Goal: Communication & Community: Answer question/provide support

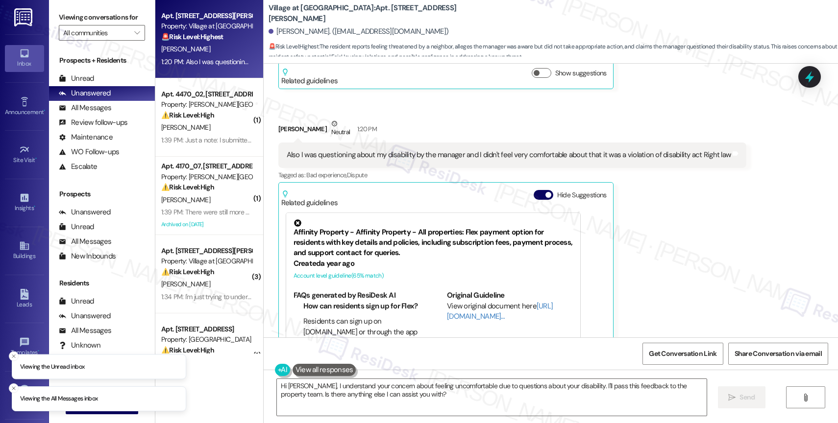
scroll to position [2246, 0]
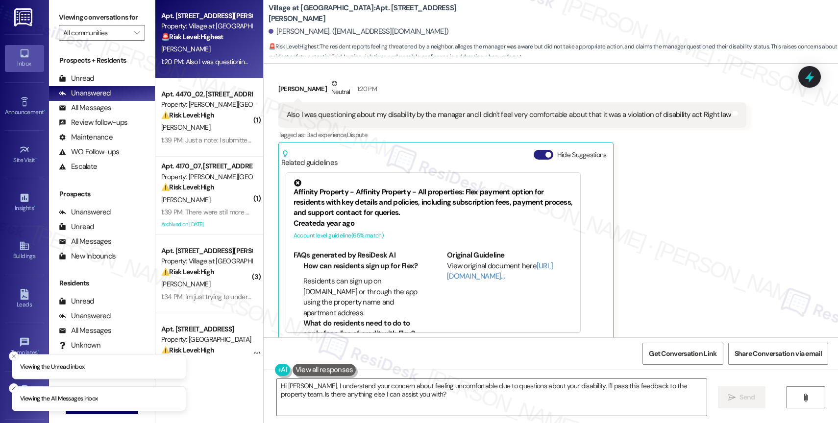
click at [533, 150] on button "Hide Suggestions" at bounding box center [543, 155] width 20 height 10
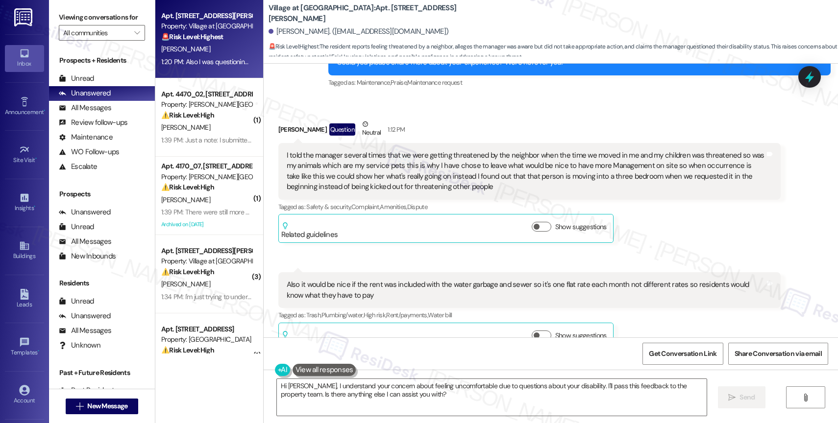
scroll to position [1941, 0]
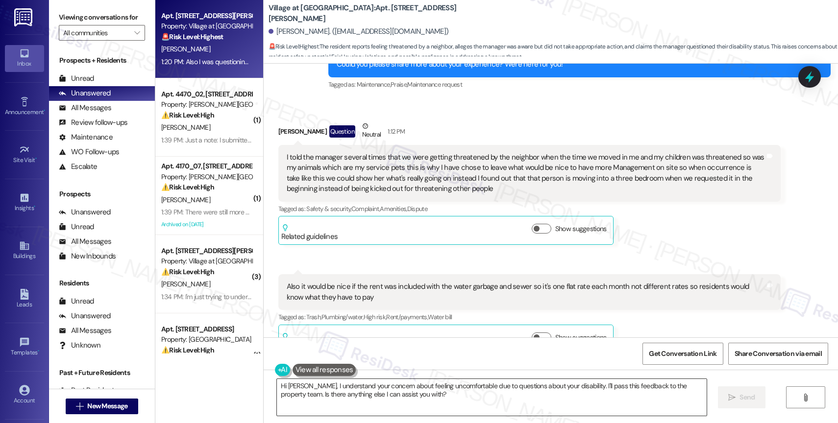
click at [365, 387] on textarea "Hi [PERSON_NAME], I understand your concern about feeling uncomfortable due to …" at bounding box center [492, 397] width 430 height 37
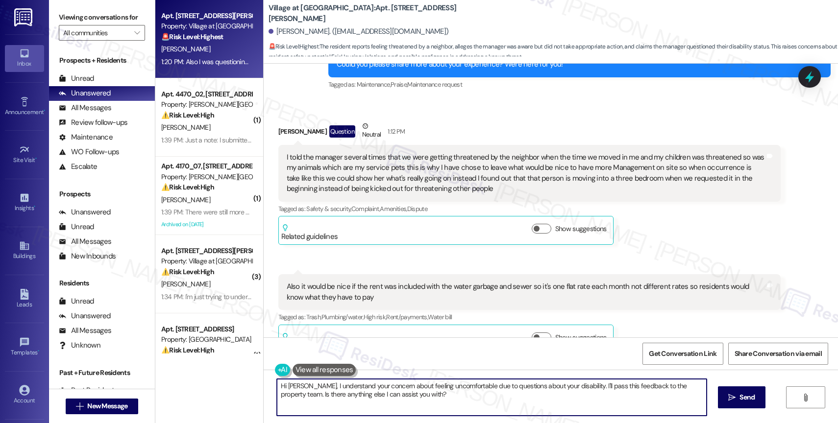
click at [365, 387] on textarea "Hi [PERSON_NAME], I understand your concern about feeling uncomfortable due to …" at bounding box center [492, 397] width 430 height 37
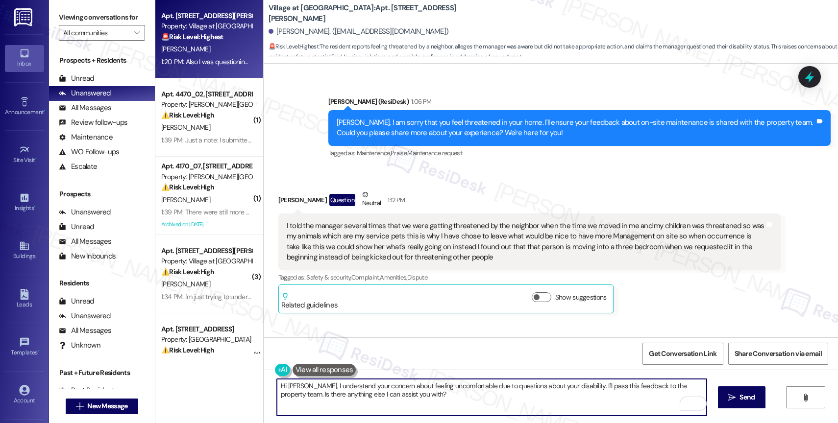
scroll to position [1883, 0]
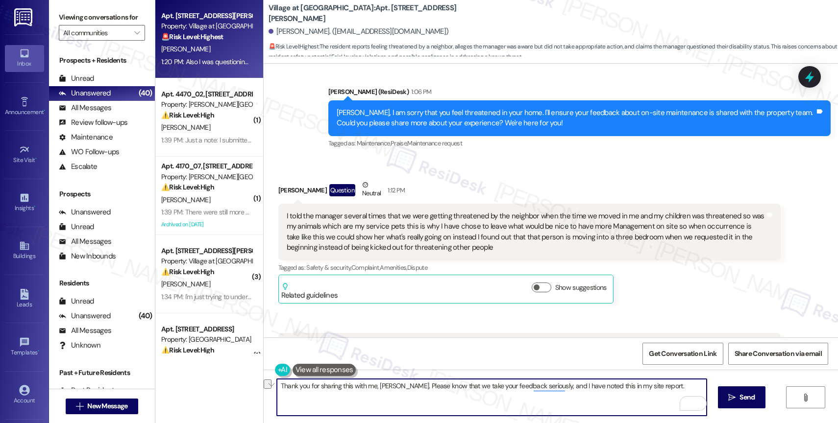
drag, startPoint x: 387, startPoint y: 384, endPoint x: 650, endPoint y: 386, distance: 262.6
click at [650, 386] on textarea "Thank you for sharing this with me, [PERSON_NAME]. Please know that we take you…" at bounding box center [492, 397] width 430 height 37
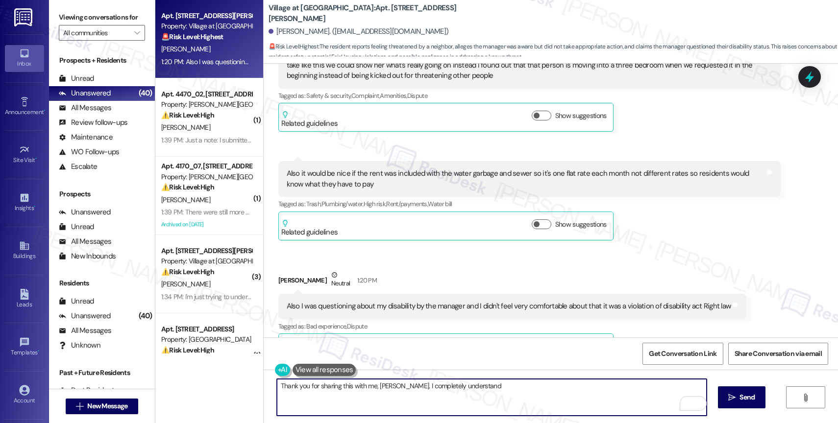
scroll to position [2077, 0]
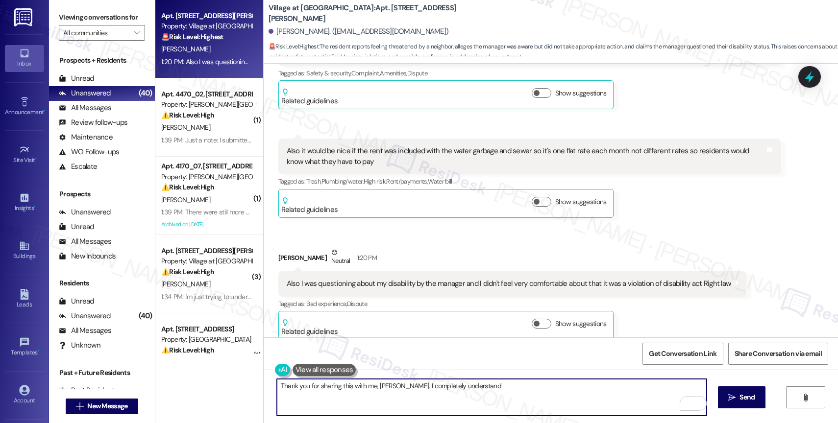
click at [479, 390] on textarea "Thank you for sharing this with me, [PERSON_NAME]. I completely understand" at bounding box center [492, 397] width 430 height 37
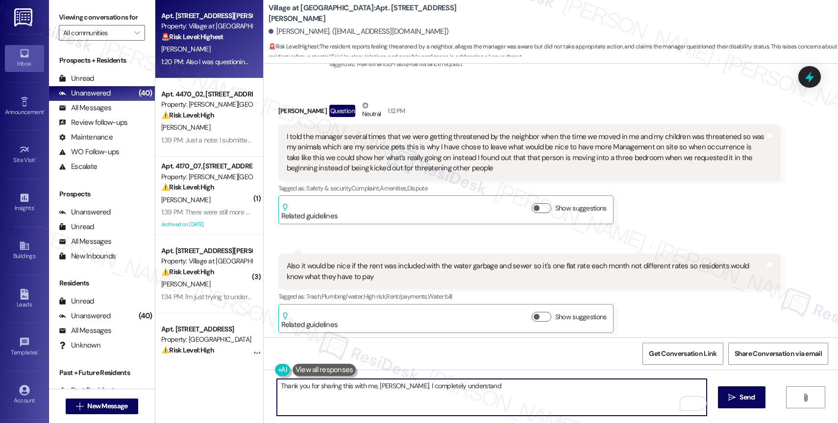
scroll to position [1944, 0]
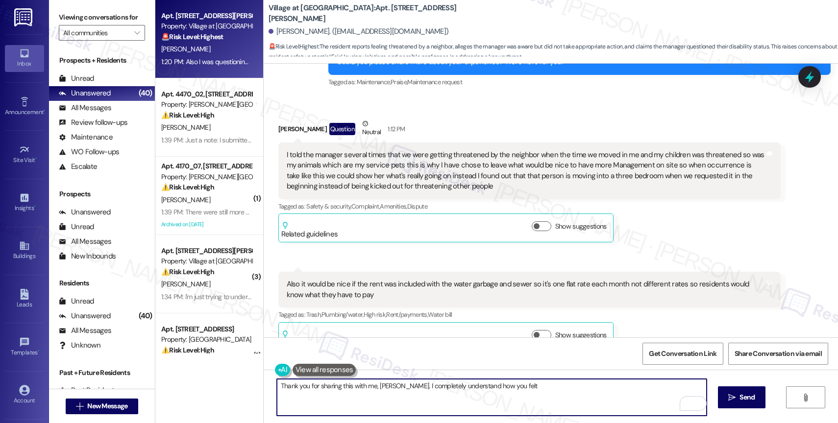
click at [497, 389] on textarea "Thank you for sharing this with me, [PERSON_NAME]. I completely understand how …" at bounding box center [492, 397] width 430 height 37
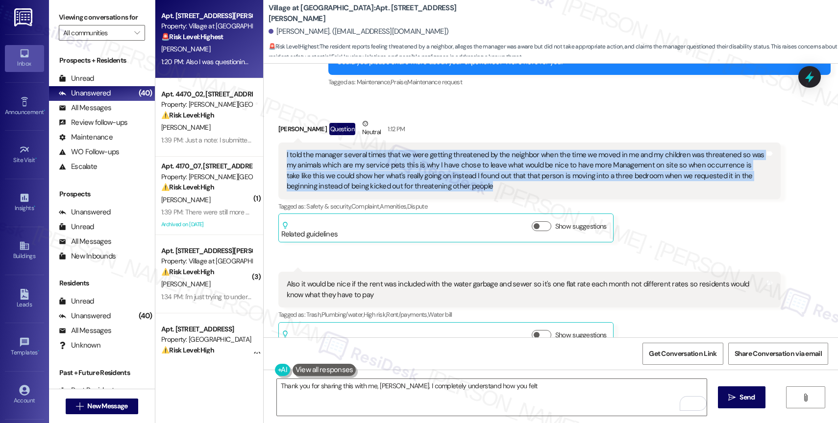
drag, startPoint x: 278, startPoint y: 135, endPoint x: 448, endPoint y: 172, distance: 174.0
click at [448, 172] on div "I told the manager several times that we were getting threatened by the neighbo…" at bounding box center [529, 171] width 502 height 57
copy div "I told the manager several times that we were getting threatened by the neighbo…"
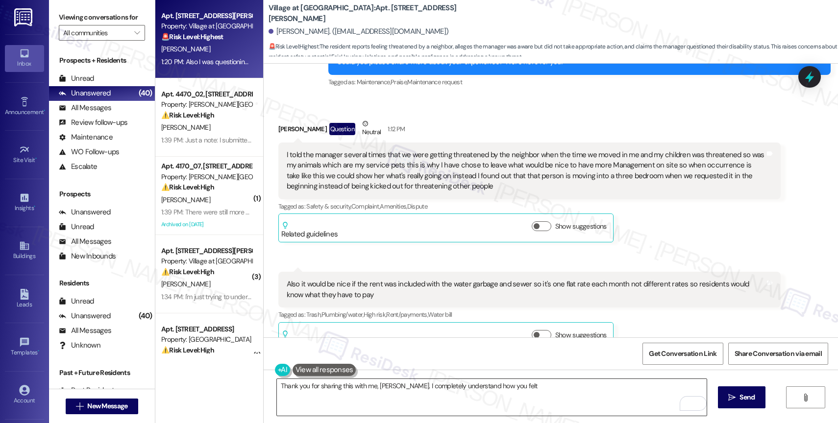
click at [324, 396] on textarea "Thank you for sharing this with me, [PERSON_NAME]. I completely understand how …" at bounding box center [492, 397] width 430 height 37
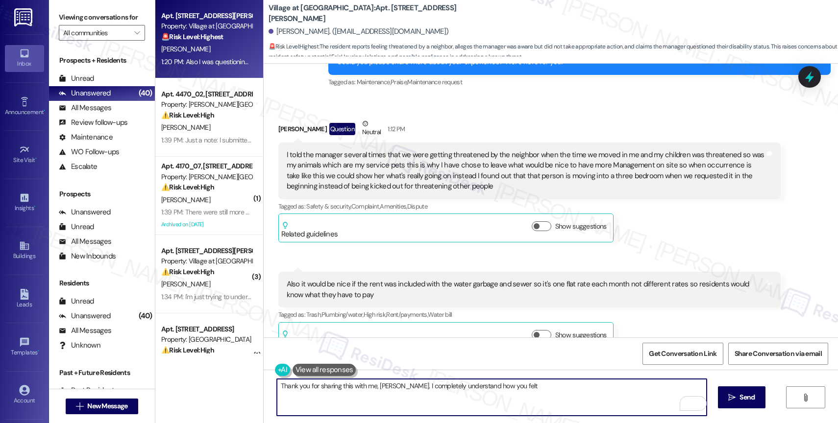
click at [324, 396] on textarea "Thank you for sharing this with me, [PERSON_NAME]. I completely understand how …" at bounding box center [492, 397] width 430 height 37
paste textarea "thank you for sharing what you’ve been going through. I’m really sorry to hear …"
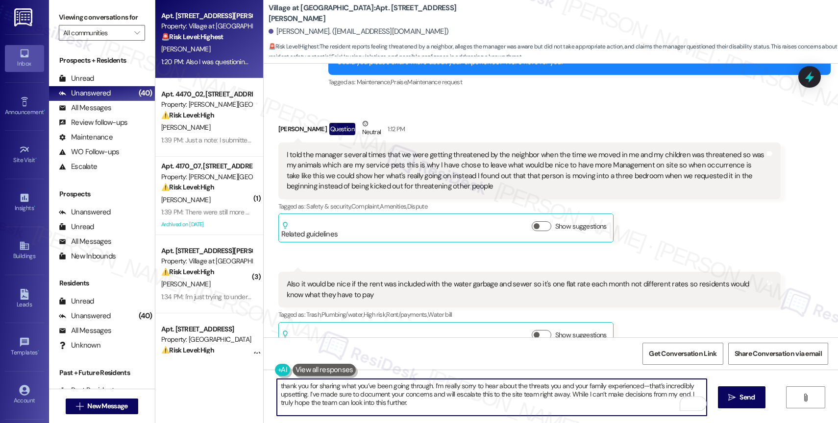
click at [277, 385] on textarea "thank you for sharing what you’ve been going through. I’m really sorry to hear …" at bounding box center [492, 397] width 430 height 37
click at [401, 387] on textarea "Thank you for sharing what you’ve been going through. I’m really sorry to hear …" at bounding box center [492, 397] width 430 height 37
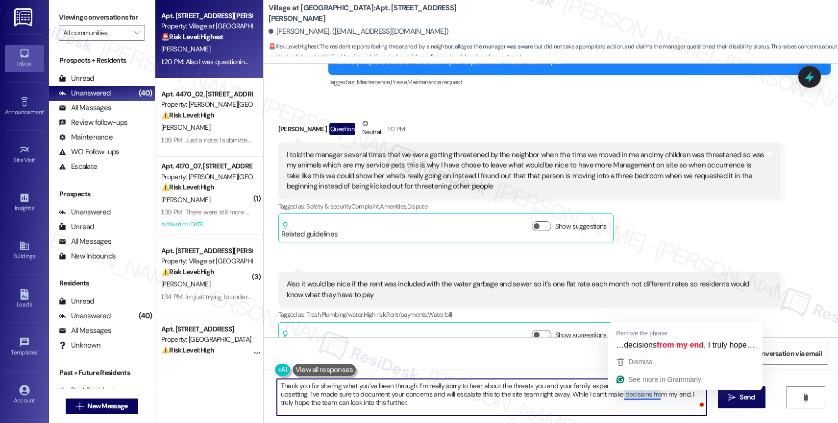
click at [572, 386] on textarea "Thank you for sharing what you’ve been through. I’m really sorry to hear about …" at bounding box center [492, 397] width 430 height 37
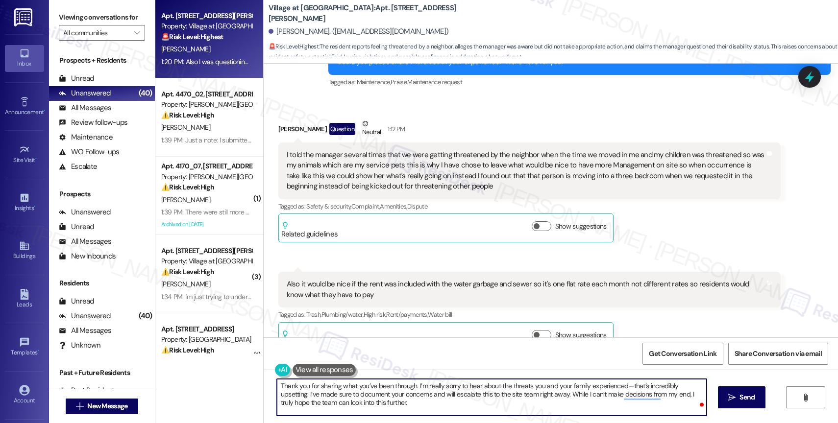
click at [628, 386] on textarea "Thank you for sharing what you’ve been through. I’m really sorry to hear about …" at bounding box center [492, 397] width 430 height 37
click at [380, 409] on textarea "Thank you for sharing what you’ve been through. I’m really sorry to hear about …" at bounding box center [492, 397] width 430 height 37
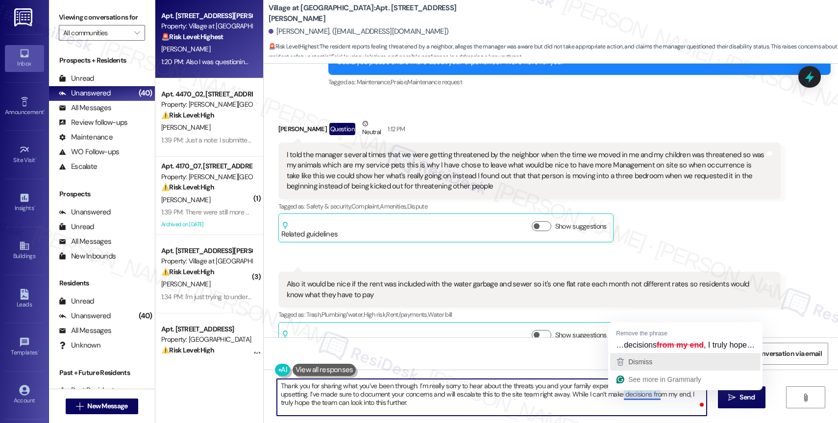
click at [639, 365] on span "Dismiss" at bounding box center [640, 362] width 24 height 8
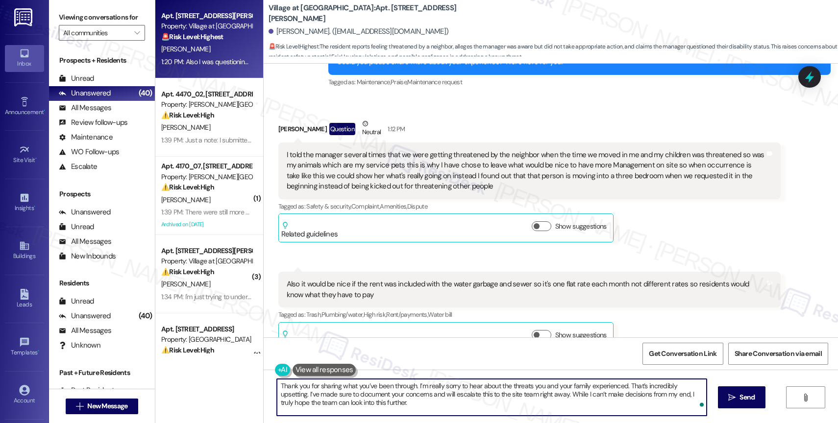
click at [400, 407] on textarea "Thank you for sharing what you’ve been through. I’m really sorry to hear about …" at bounding box center [492, 397] width 430 height 37
type textarea "Thank you for sharing what you’ve been through. I’m really sorry to hear about …"
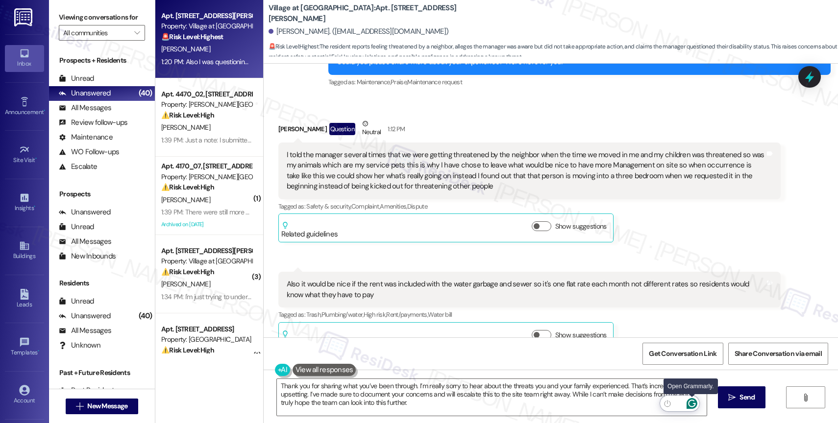
click at [694, 403] on icon "Open Grammarly. 0 Suggestions." at bounding box center [691, 403] width 11 height 11
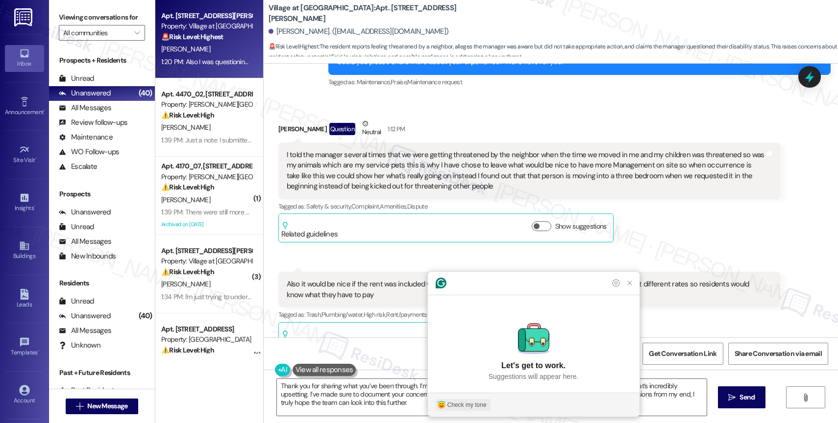
click at [455, 404] on div "Check my tone" at bounding box center [466, 405] width 39 height 9
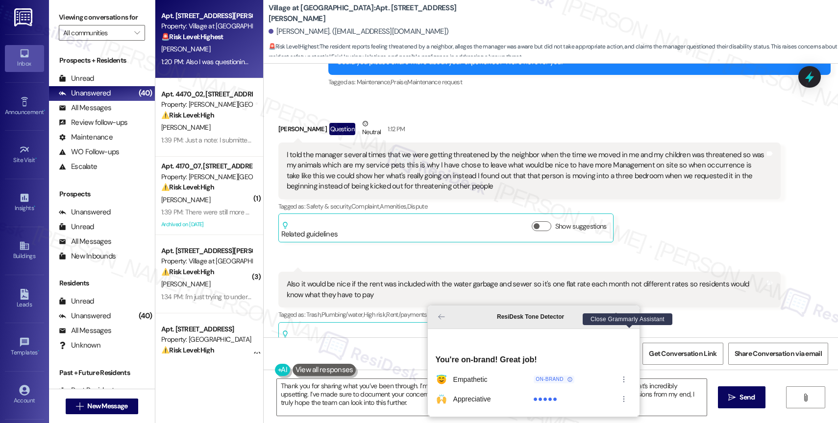
click at [631, 323] on icon "Close Grammarly Assistant" at bounding box center [630, 317] width 12 height 12
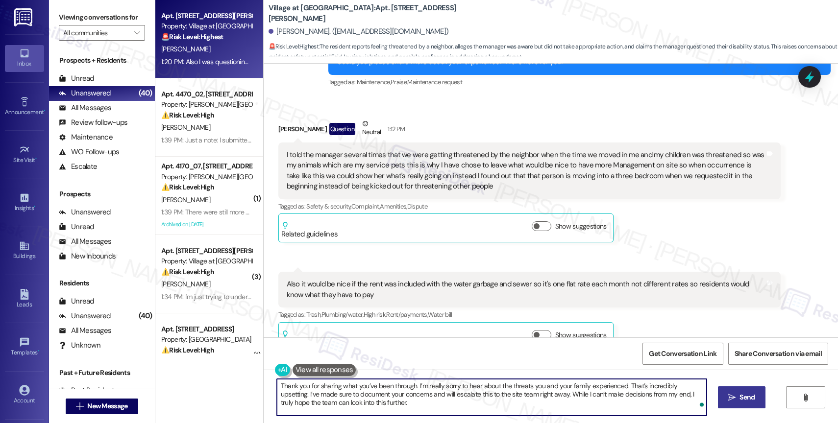
click at [737, 399] on span "Send" at bounding box center [746, 397] width 19 height 10
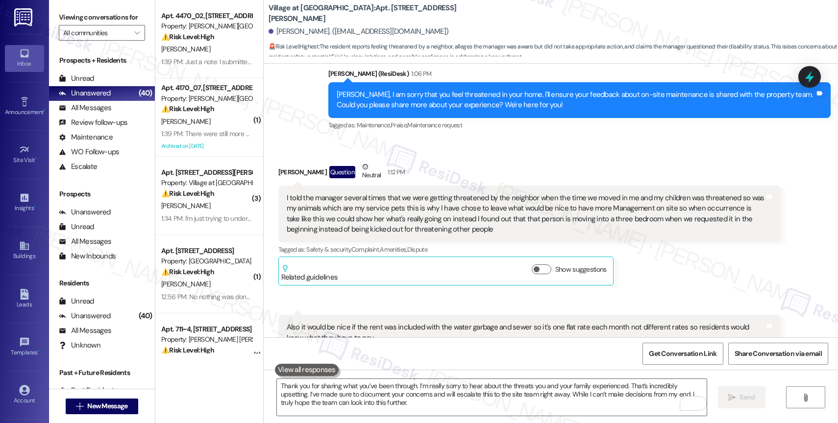
scroll to position [1902, 0]
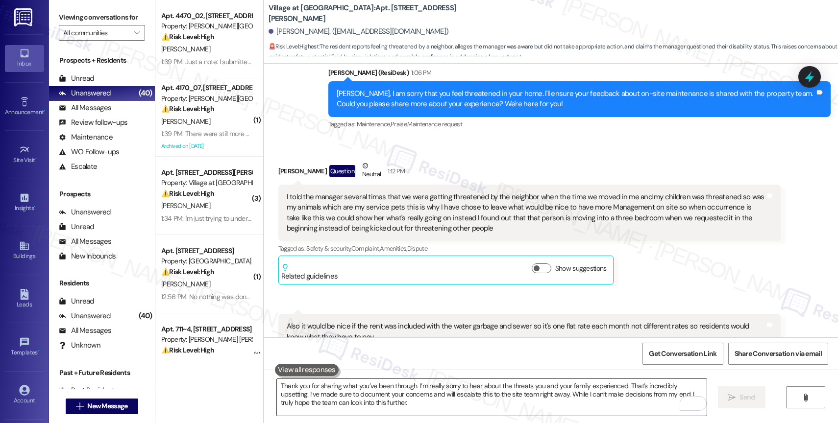
click at [341, 396] on textarea "Thank you for sharing what you’ve been through. I’m really sorry to hear about …" at bounding box center [492, 397] width 430 height 37
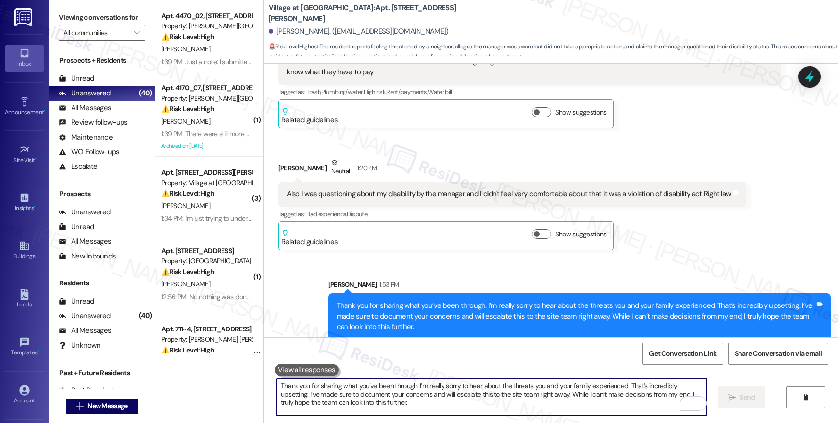
scroll to position [1920, 0]
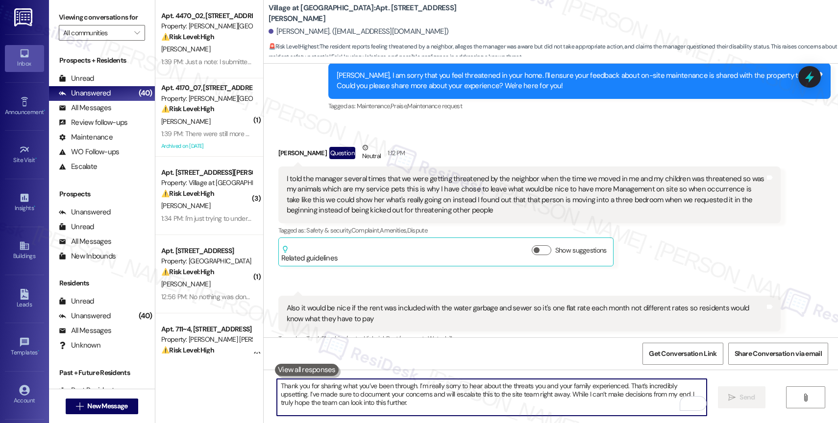
click at [335, 396] on textarea "Thank you for sharing what you’ve been through. I’m really sorry to hear about …" at bounding box center [492, 397] width 430 height 37
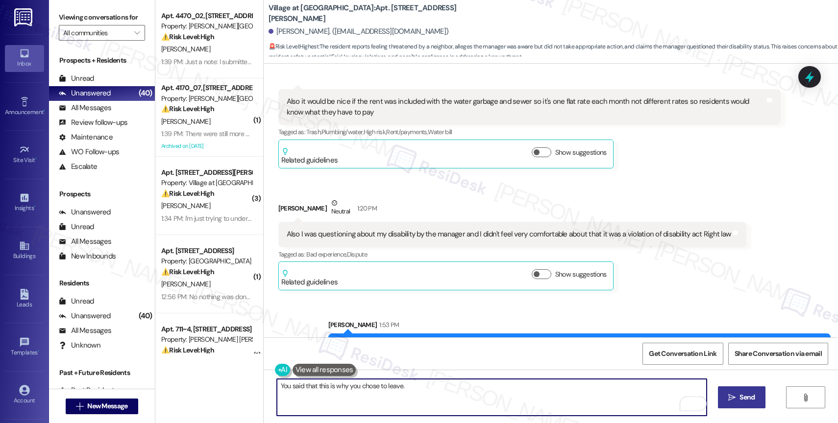
scroll to position [2167, 0]
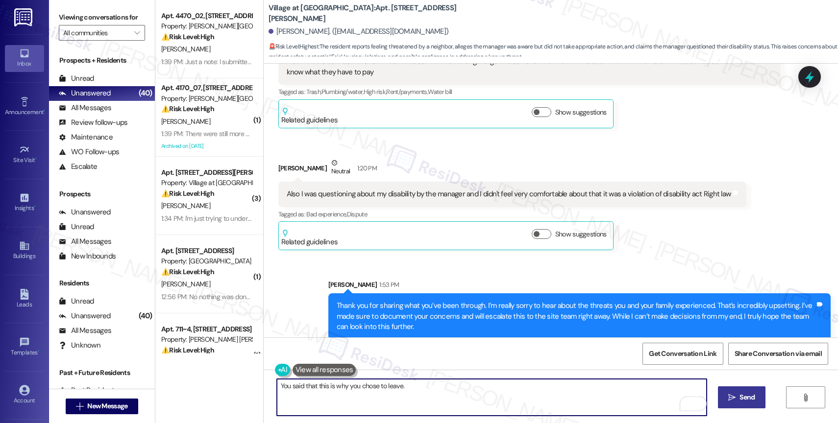
click at [434, 391] on textarea "You said that this is why you chose to leave." at bounding box center [492, 397] width 430 height 37
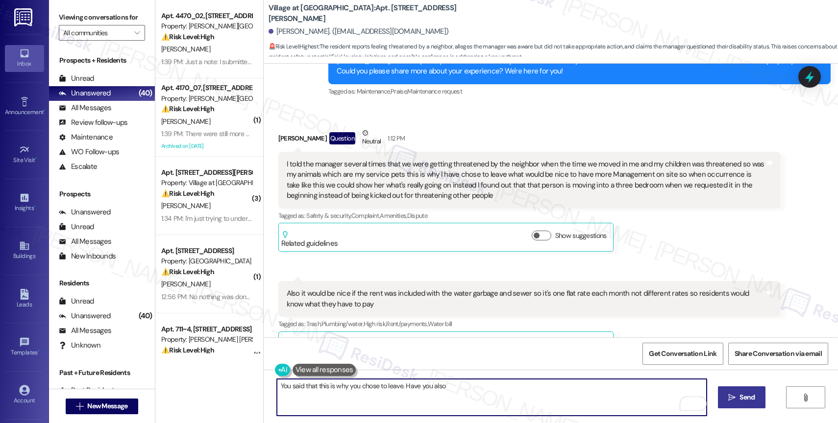
scroll to position [1935, 0]
click at [341, 388] on textarea "You said that this is why you chose to leave. Have you also" at bounding box center [492, 397] width 430 height 37
click at [493, 389] on textarea "You said that this is the reason you chose to leave. Have you also" at bounding box center [492, 397] width 430 height 37
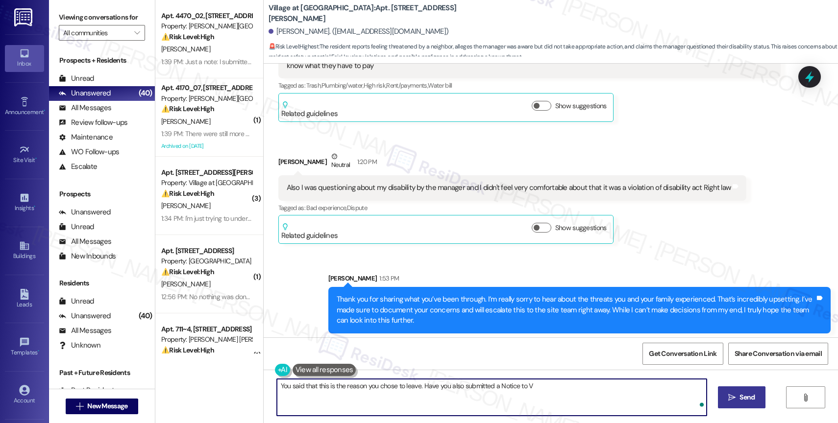
scroll to position [2234, 0]
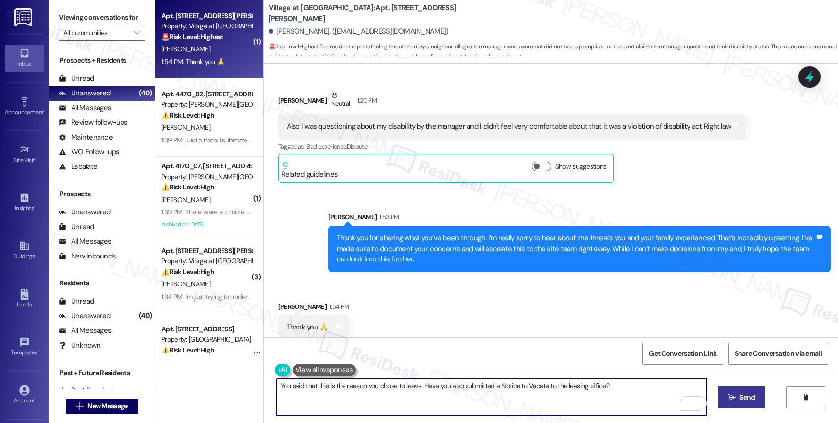
type textarea "You said that this is the reason you chose to leave. Have you also submitted a …"
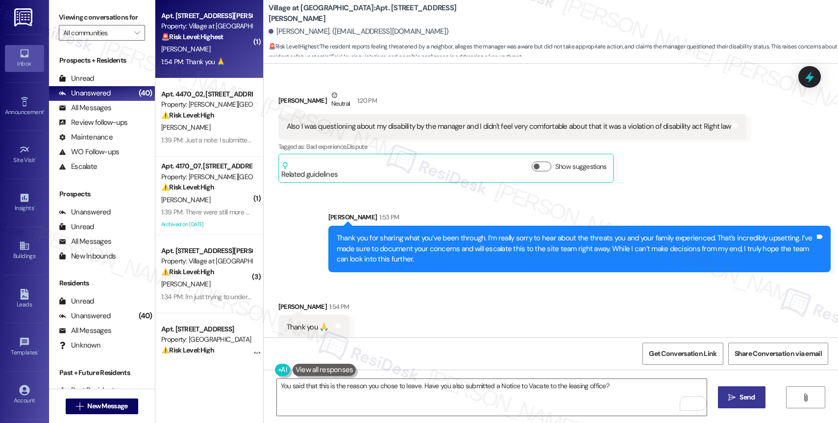
click at [743, 396] on span "Send" at bounding box center [746, 397] width 15 height 10
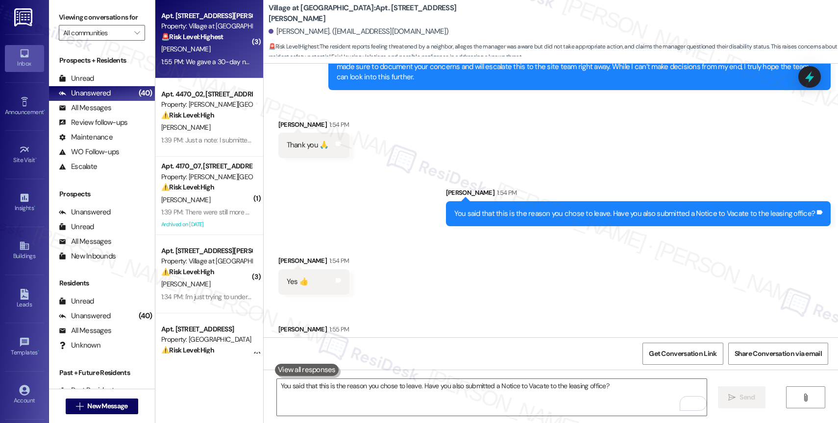
scroll to position [2439, 0]
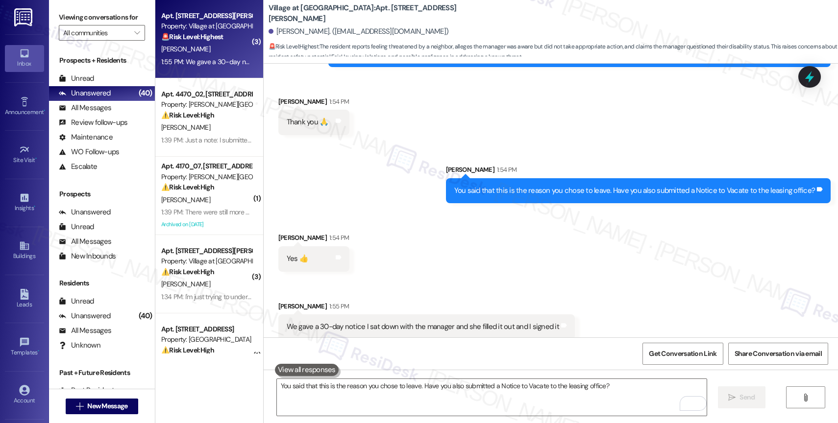
click at [386, 222] on div "Received via SMS [PERSON_NAME] 1:54 PM Yes 👍 Tags and notes Received via SMS [P…" at bounding box center [551, 279] width 574 height 137
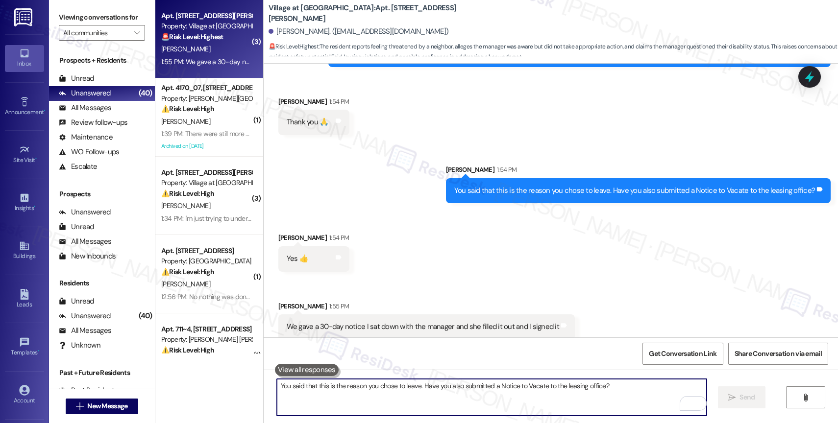
click at [333, 393] on textarea "You said that this is the reason you chose to leave. Have you also submitted a …" at bounding box center [492, 397] width 430 height 37
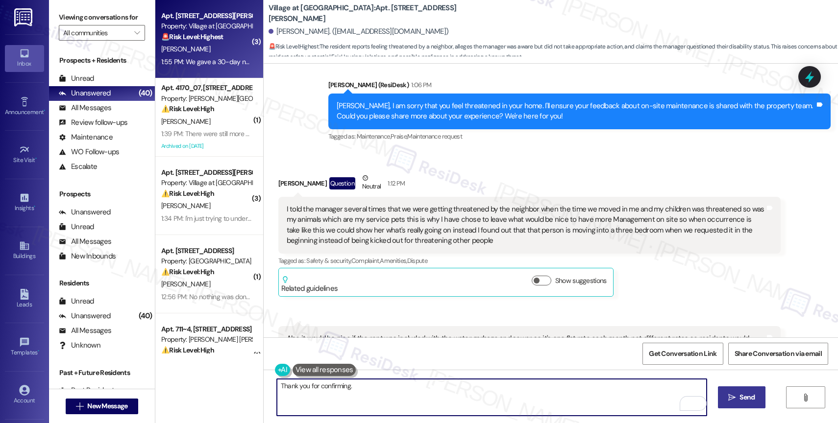
scroll to position [2010, 0]
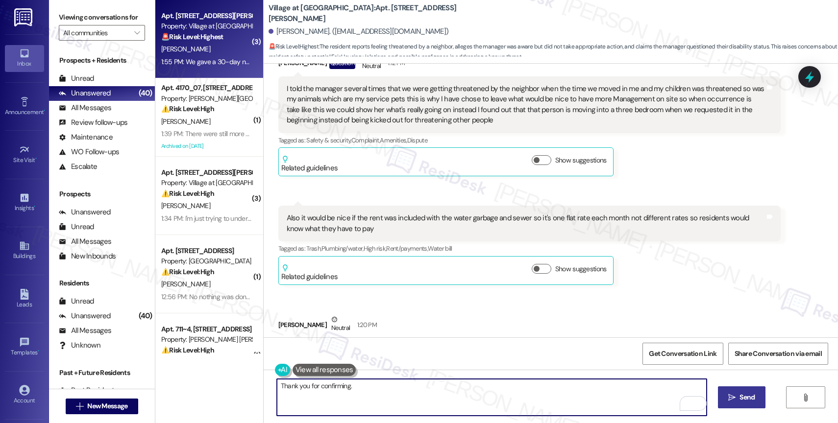
click at [267, 388] on div "Thank you for confirming.  Send " at bounding box center [551, 406] width 574 height 73
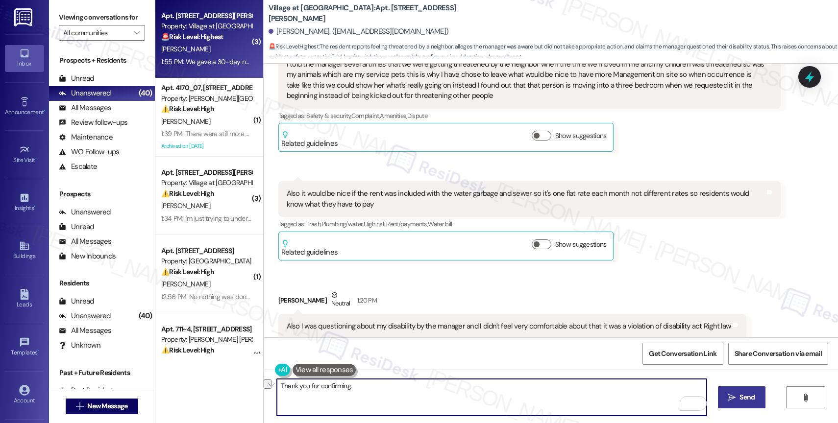
scroll to position [2035, 0]
drag, startPoint x: 280, startPoint y: 386, endPoint x: 255, endPoint y: 381, distance: 25.1
click at [264, 381] on div "I got it! I have also noted your suggestion about including water, sewer, and g…" at bounding box center [551, 406] width 574 height 73
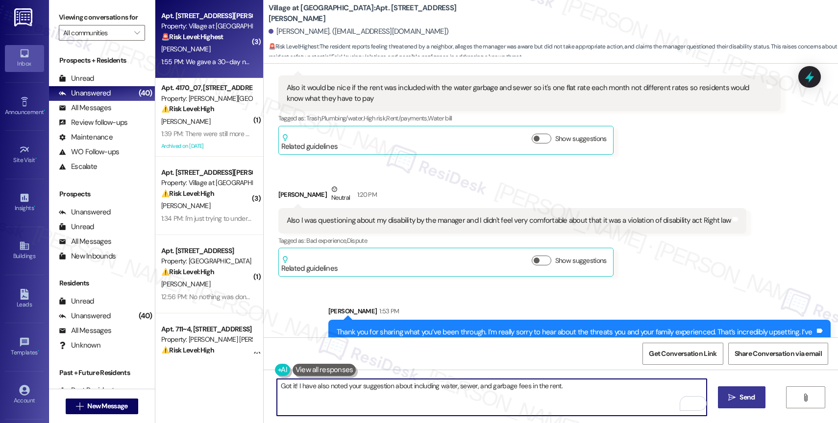
scroll to position [2439, 0]
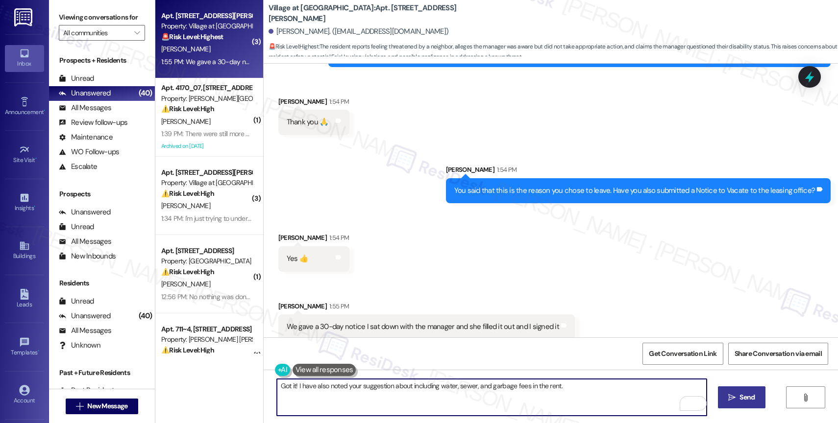
click at [576, 388] on textarea "Got it! I have also noted your suggestion about including water, sewer, and gar…" at bounding box center [492, 397] width 430 height 37
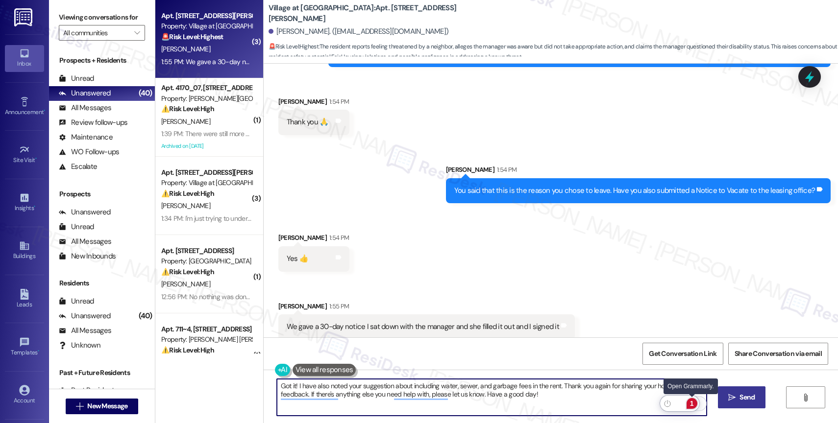
click at [694, 404] on div "1" at bounding box center [691, 403] width 11 height 11
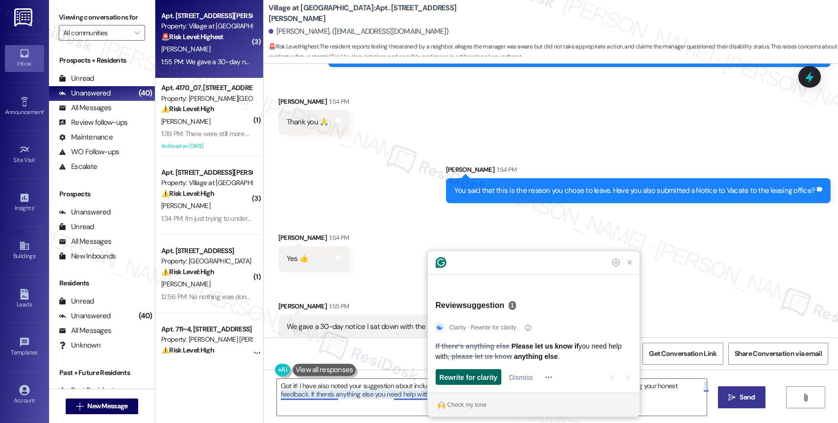
click at [489, 378] on span "Rewrite for clarity" at bounding box center [468, 377] width 58 height 10
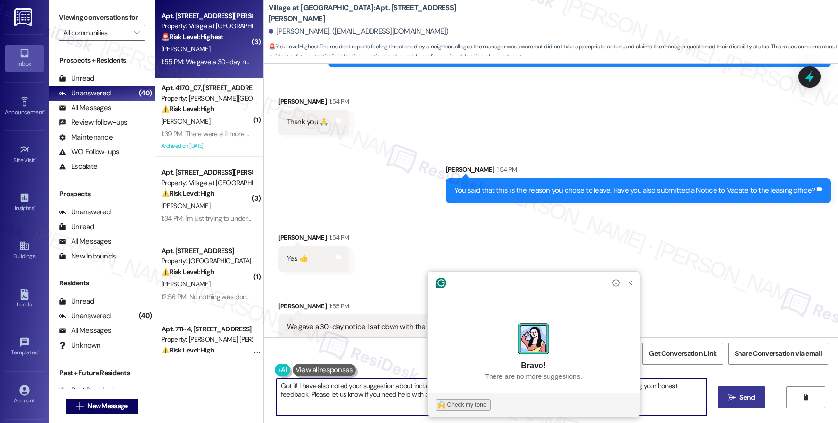
type textarea "Got it! I have also noted your suggestion about including water, sewer, and gar…"
click at [455, 405] on div "Check my tone" at bounding box center [466, 405] width 39 height 9
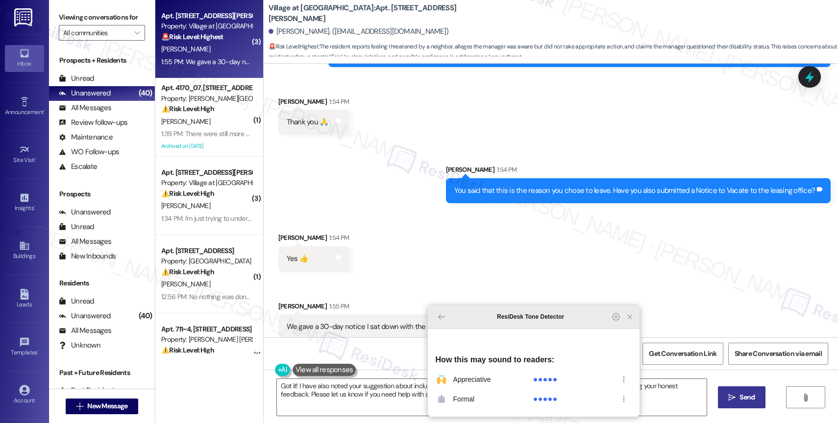
click at [632, 321] on icon "Close Grammarly Assistant" at bounding box center [630, 317] width 8 height 8
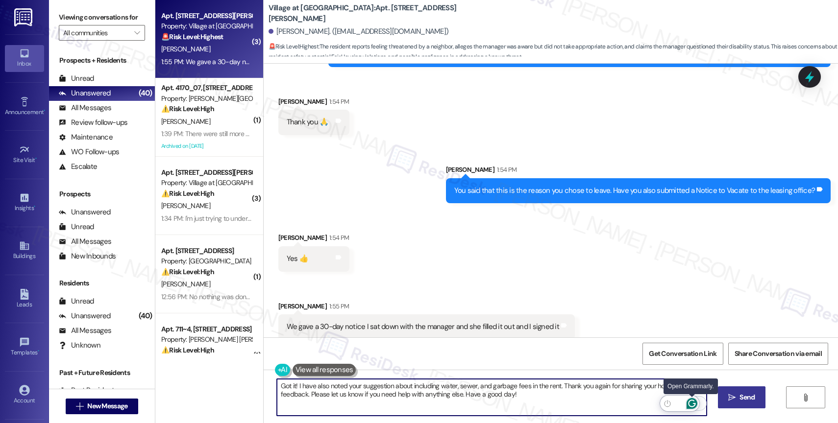
click at [693, 402] on icon "Open Grammarly. 0 Suggestions." at bounding box center [691, 403] width 11 height 11
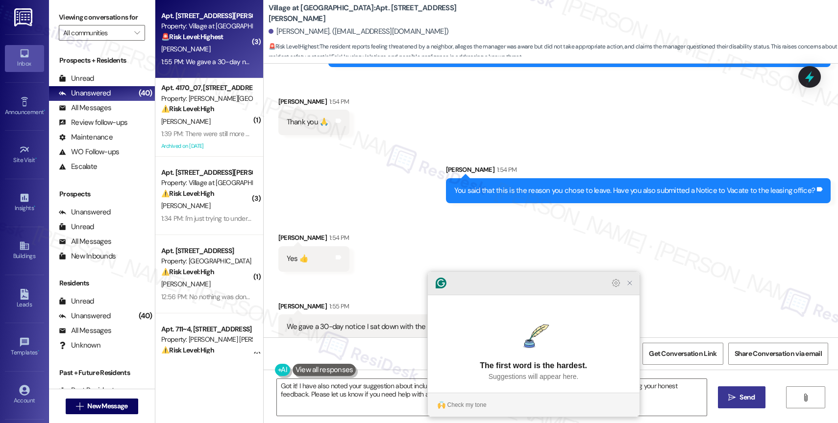
click at [630, 287] on icon "Close Grammarly Assistant" at bounding box center [630, 283] width 8 height 8
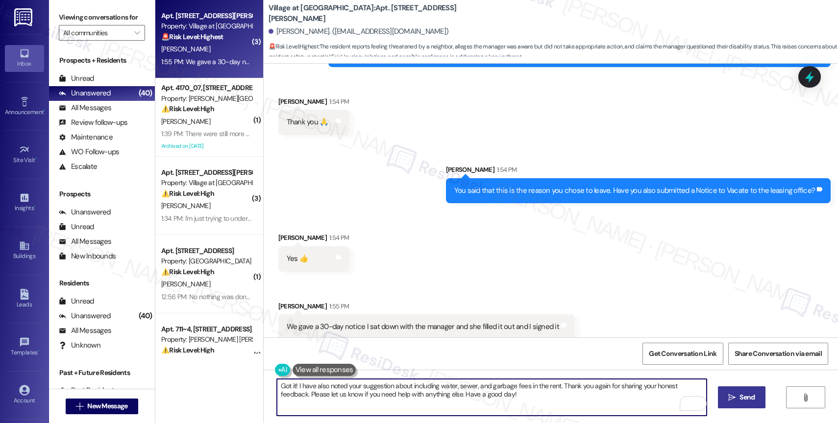
click at [728, 395] on icon "" at bounding box center [731, 398] width 7 height 8
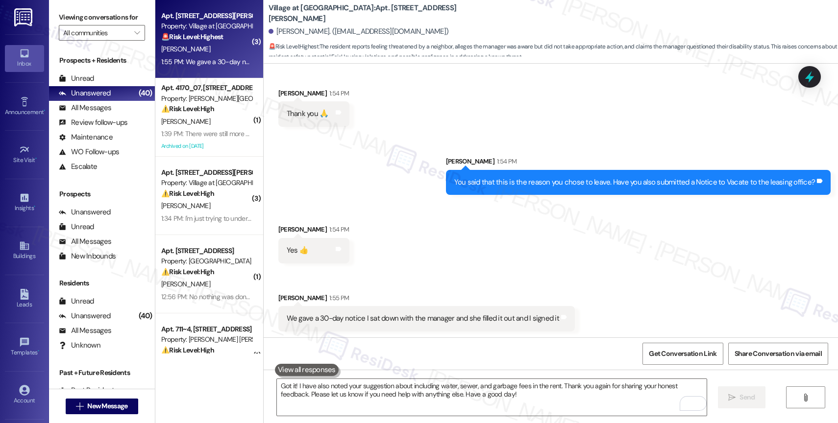
scroll to position [2398, 0]
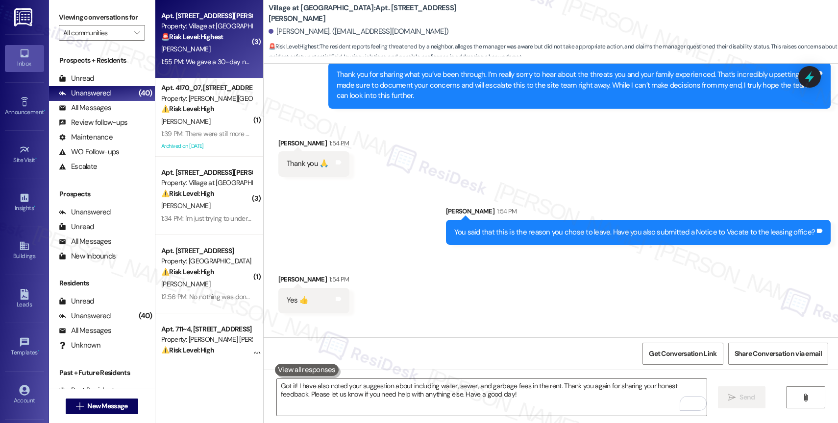
click at [394, 271] on div "Received via SMS [PERSON_NAME] 1:54 PM Yes 👍 Tags and notes Received via SMS [P…" at bounding box center [551, 320] width 574 height 137
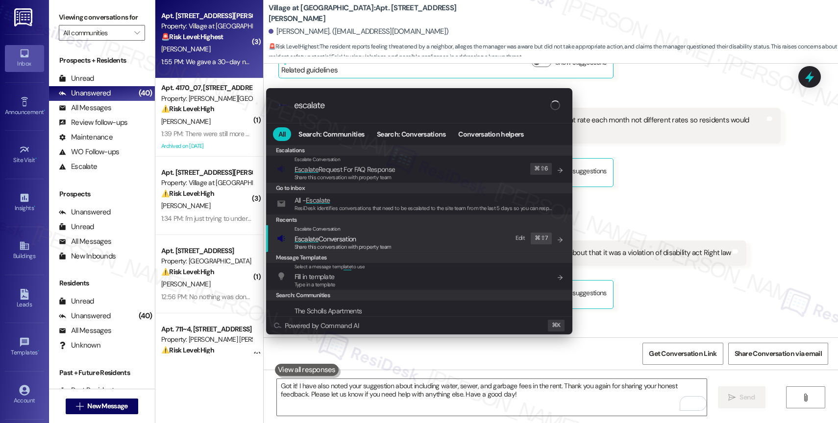
type input "escalate"
click at [342, 240] on span "Escalate Conversation" at bounding box center [325, 239] width 62 height 9
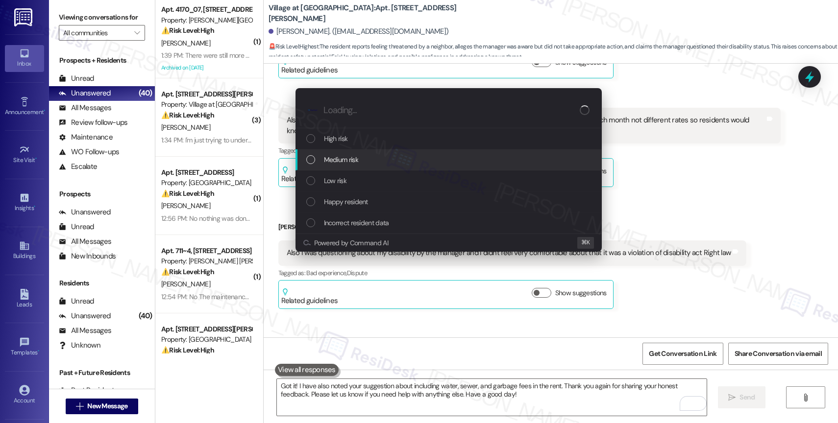
click at [345, 158] on span "Medium risk" at bounding box center [341, 159] width 34 height 11
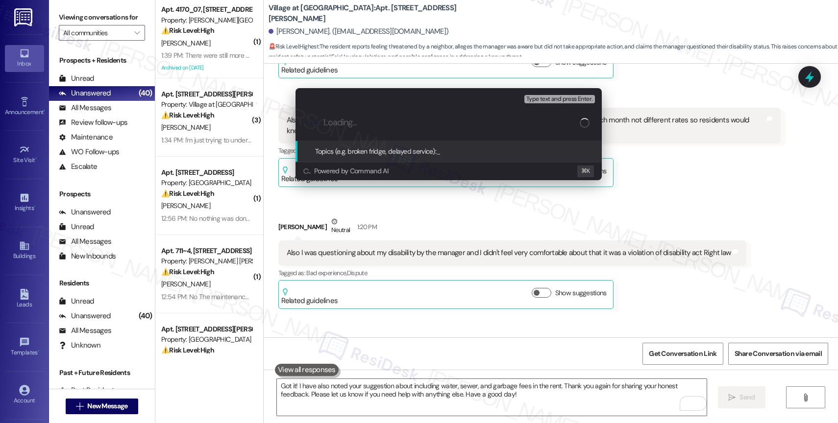
click at [335, 125] on input "Loading..." at bounding box center [451, 123] width 256 height 10
type input "Resident Feedback and Suggestion"
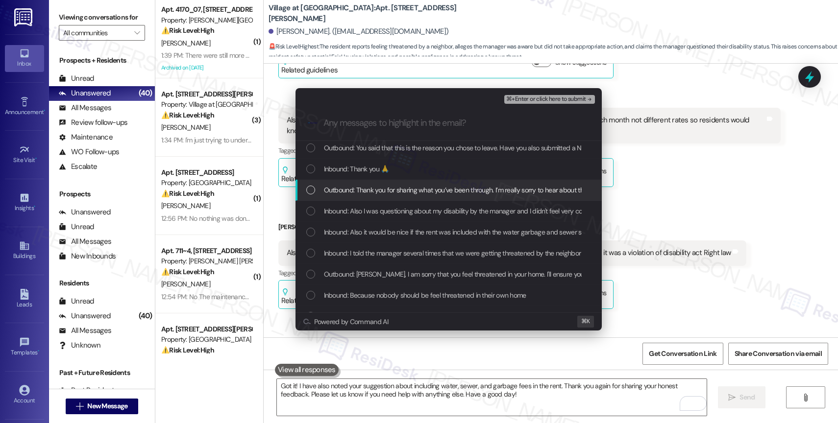
scroll to position [81, 0]
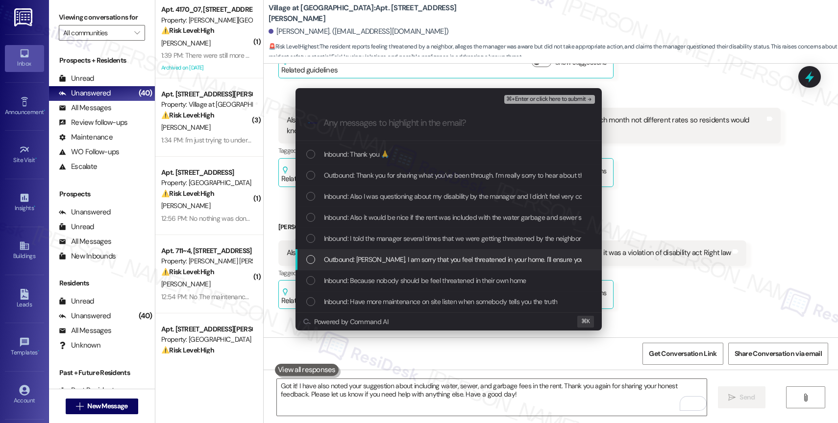
click at [402, 254] on span "Outbound: [PERSON_NAME], I am sorry that you feel threatened in your home. I'll…" at bounding box center [662, 259] width 676 height 11
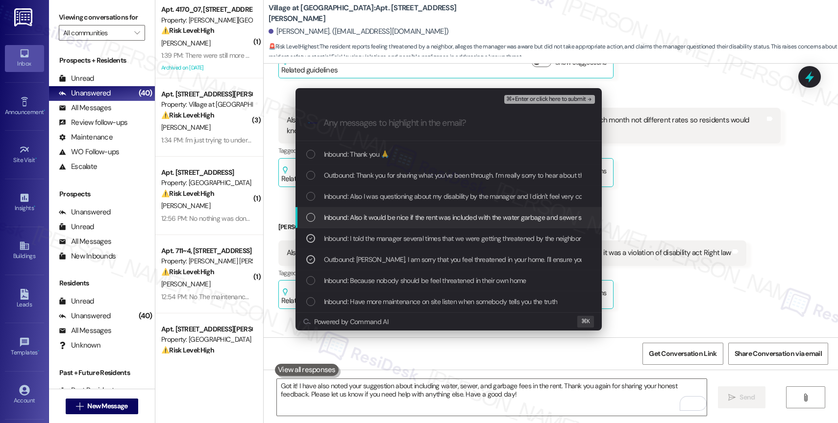
click at [399, 217] on span "Inbound: Also it would be nice if the rent was included with the water garbage …" at bounding box center [590, 217] width 532 height 11
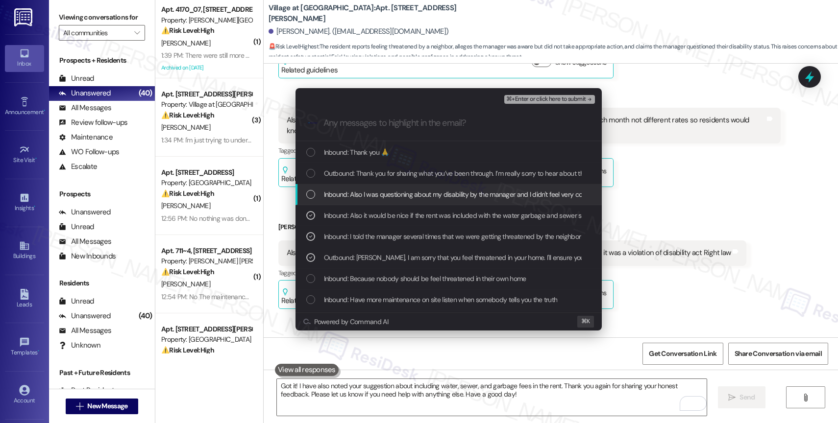
click at [397, 185] on div "Inbound: Also I was questioning about my disability by the manager and I didn't…" at bounding box center [448, 194] width 306 height 21
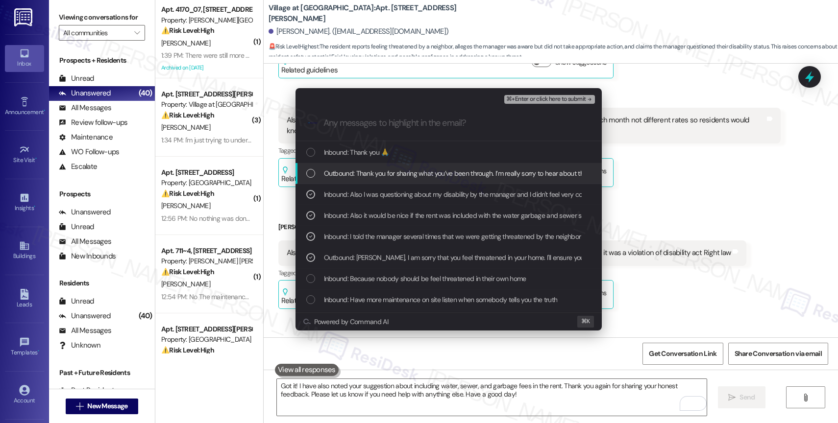
click at [399, 173] on span "Outbound: Thank you for sharing what you’ve been through. I’m really sorry to h…" at bounding box center [810, 173] width 972 height 11
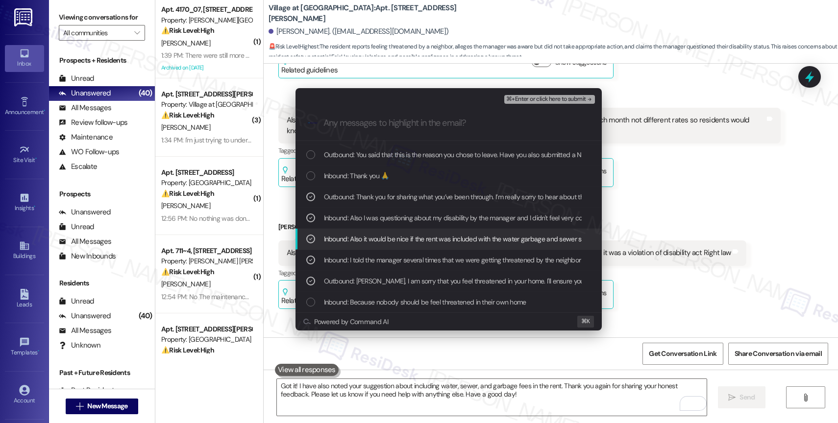
scroll to position [36, 0]
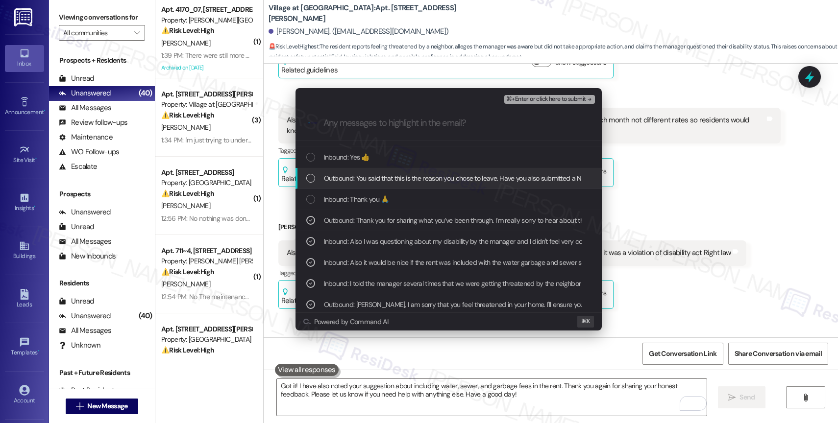
click at [405, 180] on span "Outbound: You said that this is the reason you chose to leave. Have you also su…" at bounding box center [504, 178] width 361 height 11
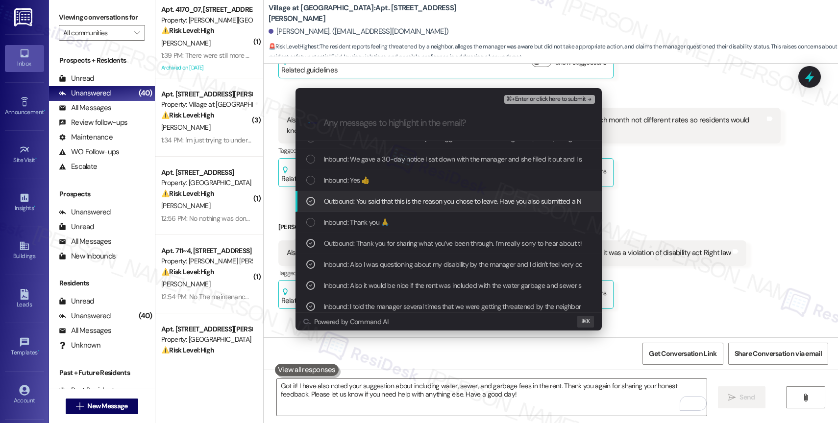
click at [405, 180] on div "Inbound: Yes 👍" at bounding box center [449, 180] width 287 height 11
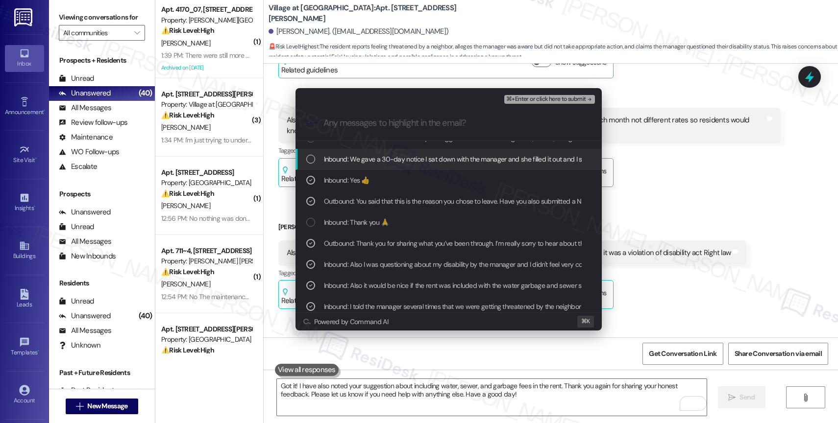
click at [410, 154] on span "Inbound: We gave a 30-day notice I sat down with the manager and she filled it …" at bounding box center [463, 159] width 279 height 11
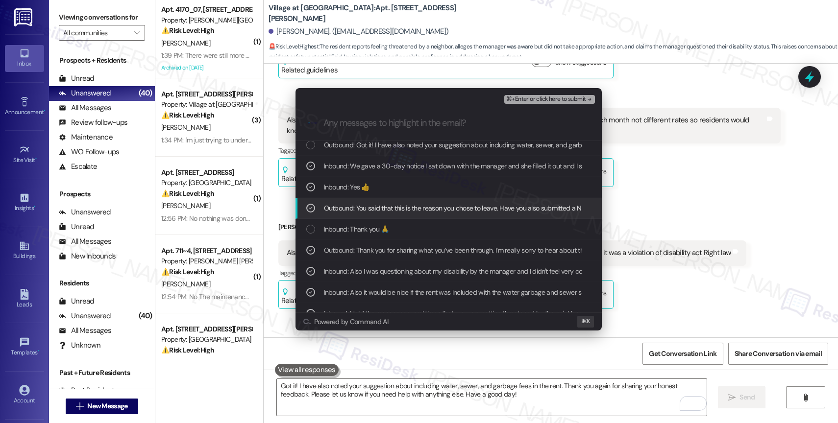
scroll to position [0, 0]
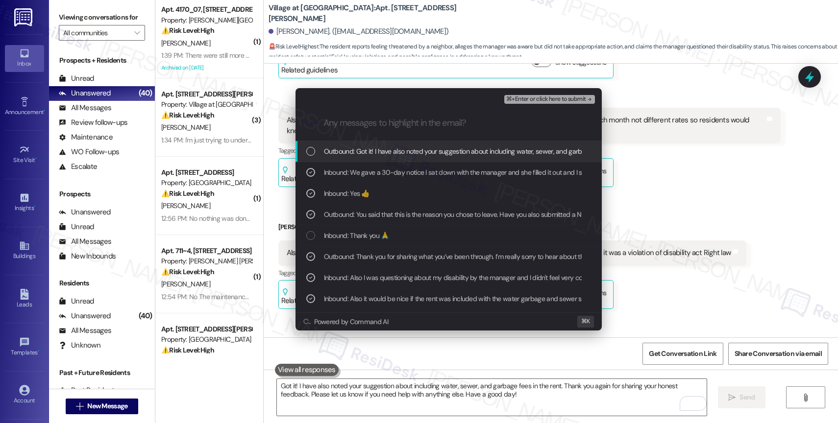
click at [425, 156] on span "Outbound: Got it! I have also noted your suggestion about including water, sewe…" at bounding box center [657, 151] width 666 height 11
click at [556, 98] on span "⌘+Enter or click here to submit" at bounding box center [545, 99] width 79 height 7
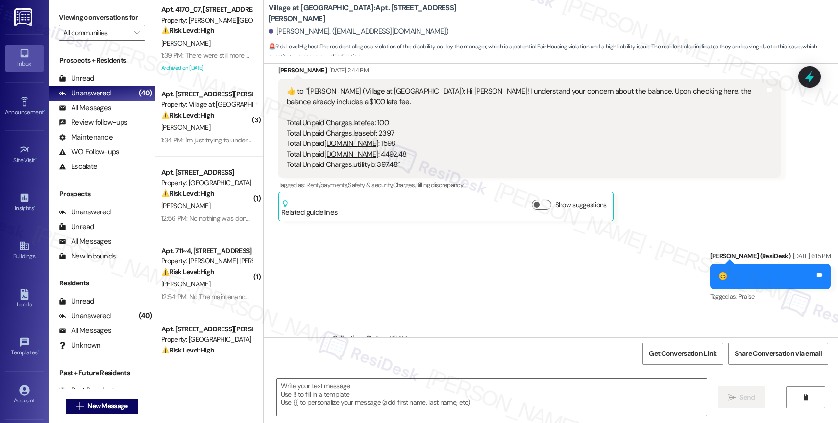
type textarea "Fetching suggested responses. Please feel free to read through the conversation…"
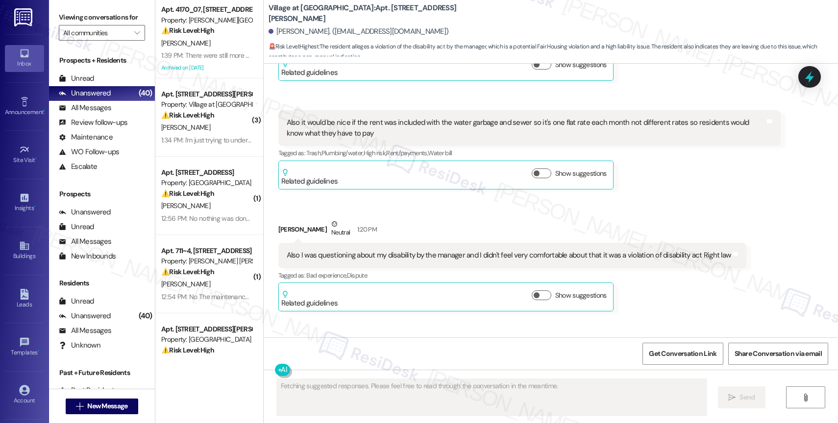
scroll to position [2548, 0]
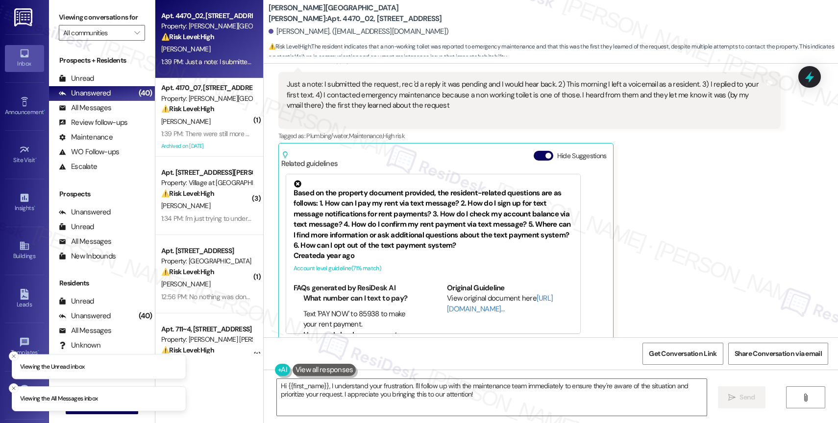
scroll to position [584, 0]
click at [545, 152] on span "button" at bounding box center [548, 155] width 6 height 6
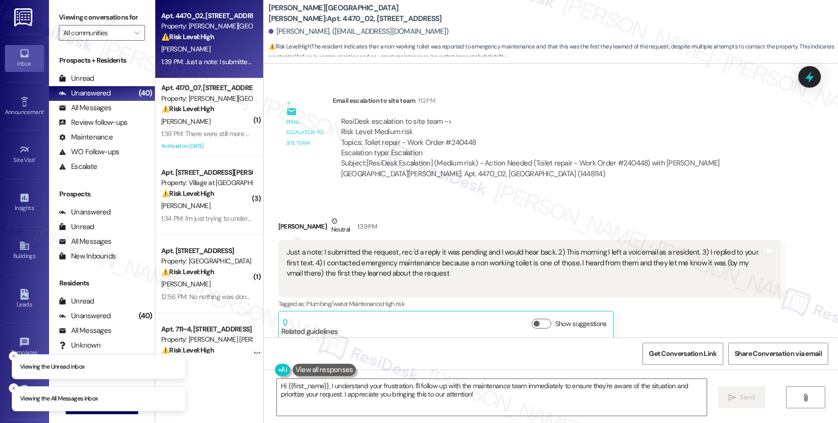
click at [447, 209] on div "Received via SMS Gina Betcher Neutral 1:39 PM Just a note: I submitted the requ…" at bounding box center [529, 278] width 517 height 139
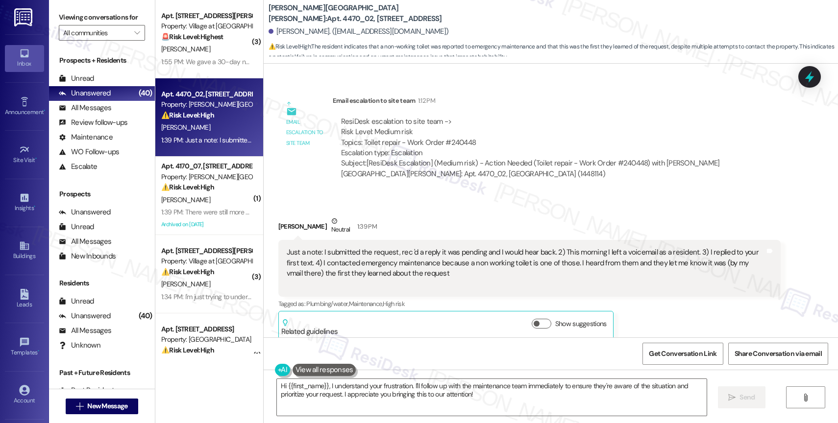
click at [479, 176] on div "Email escalation to site team Email escalation to site team 1:12 PM ResiDesk es…" at bounding box center [529, 141] width 517 height 106
click at [446, 216] on div "Gina Betcher Neutral 1:39 PM" at bounding box center [529, 228] width 502 height 24
click at [444, 209] on div "Received via SMS Gina Betcher Neutral 1:39 PM Just a note: I submitted the requ…" at bounding box center [529, 278] width 517 height 139
click at [415, 209] on div "Received via SMS Gina Betcher Neutral 1:39 PM Just a note: I submitted the requ…" at bounding box center [529, 278] width 517 height 139
click at [360, 397] on textarea "Hi {{first_name}}, I understand your frustration. I'll follow up with the maint…" at bounding box center [492, 397] width 430 height 37
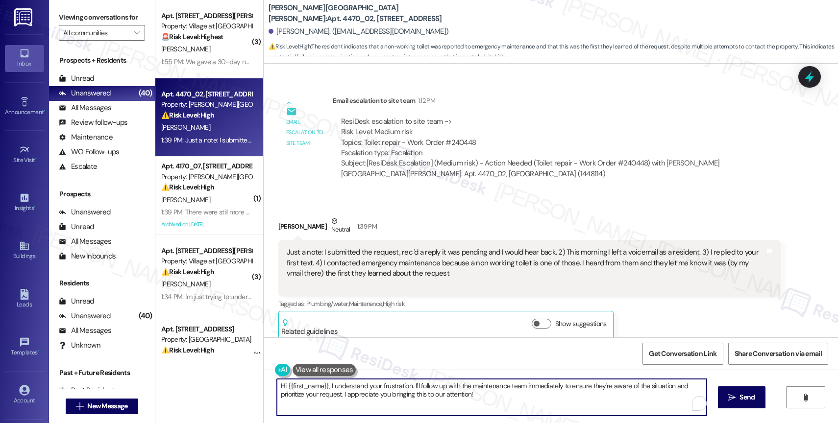
click at [360, 397] on textarea "Hi {{first_name}}, I understand your frustration. I'll follow up with the maint…" at bounding box center [492, 397] width 430 height 37
click at [340, 411] on textarea "Hi {{first_name}}, I understand your frustration. I'll follow up with the maint…" at bounding box center [492, 397] width 430 height 37
click at [338, 406] on textarea "Hi {{first_name}}, I understand your frustration. I'll follow up with the maint…" at bounding box center [492, 397] width 430 height 37
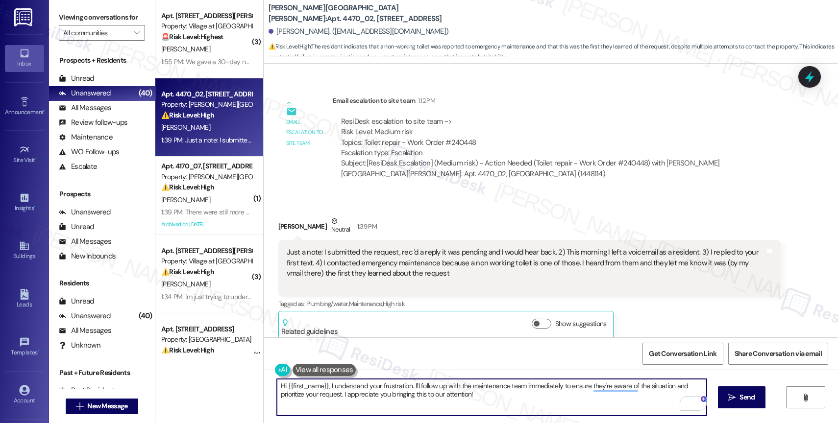
click at [338, 406] on textarea "Hi {{first_name}}, I understand your frustration. I'll follow up with the maint…" at bounding box center [492, 397] width 430 height 37
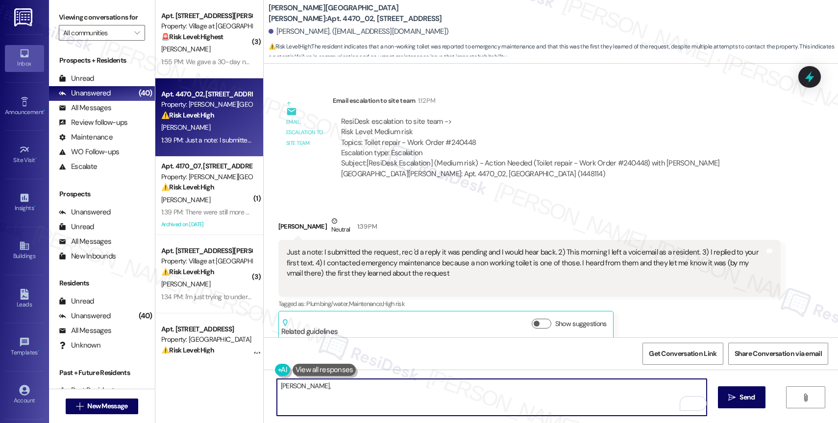
click at [405, 194] on div "Received via SMS Gina Betcher Neutral 1:39 PM Just a note: I submitted the requ…" at bounding box center [551, 270] width 574 height 153
click at [321, 391] on textarea "Gina," at bounding box center [492, 397] width 430 height 37
drag, startPoint x: 299, startPoint y: 393, endPoint x: 253, endPoint y: 386, distance: 46.5
click at [264, 388] on div "Gina,  Send " at bounding box center [551, 406] width 574 height 73
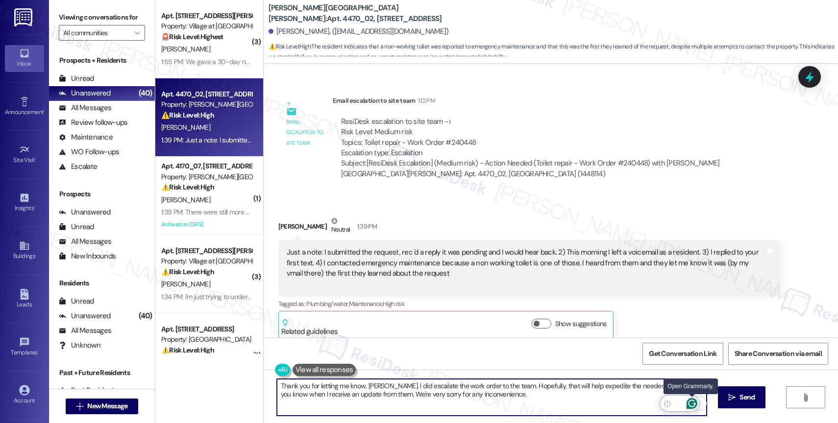
type textarea "Thank you for letting me know, Gina. I did escalate the work order to the team.…"
click at [693, 403] on icon "Open Grammarly. 0 Suggestions." at bounding box center [691, 403] width 11 height 11
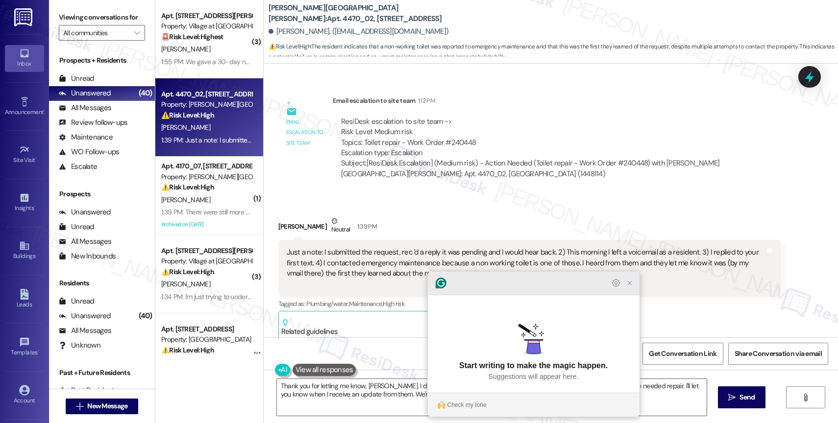
click at [632, 287] on icon "Close Grammarly Assistant" at bounding box center [630, 283] width 8 height 8
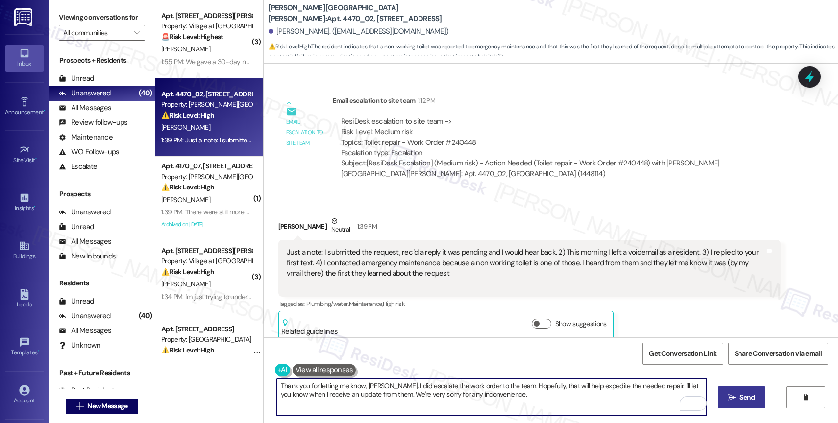
click at [737, 395] on span "Send" at bounding box center [746, 397] width 19 height 10
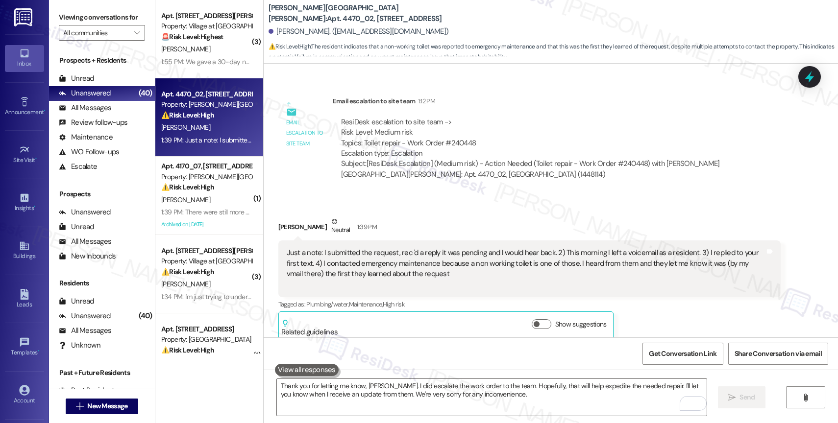
scroll to position [494, 0]
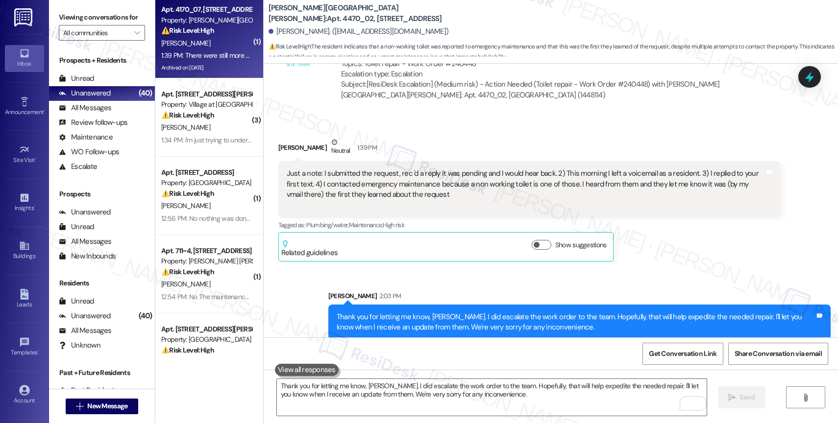
click at [190, 25] on div "Property: [PERSON_NAME][GEOGRAPHIC_DATA][PERSON_NAME]" at bounding box center [206, 20] width 91 height 10
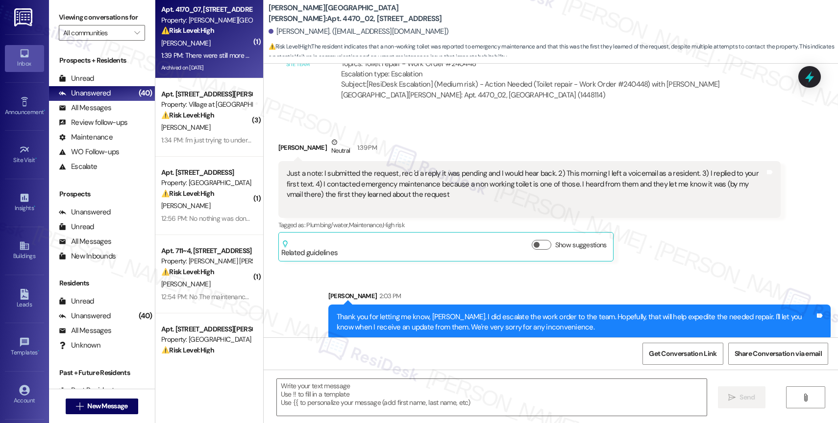
type textarea "Fetching suggested responses. Please feel free to read through the conversation…"
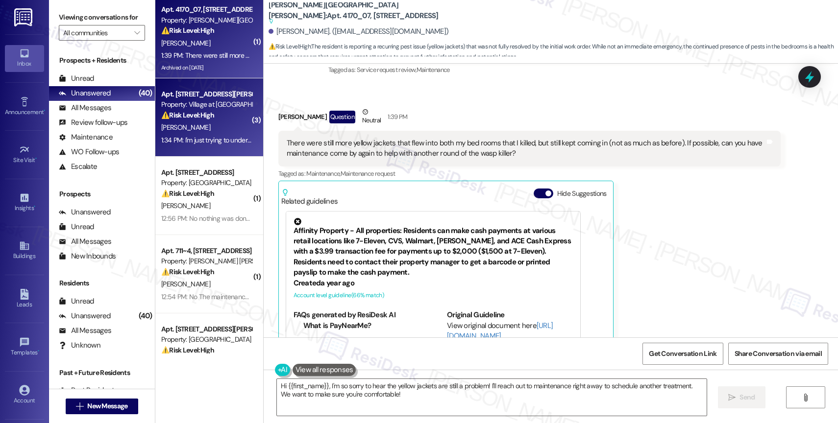
scroll to position [4076, 0]
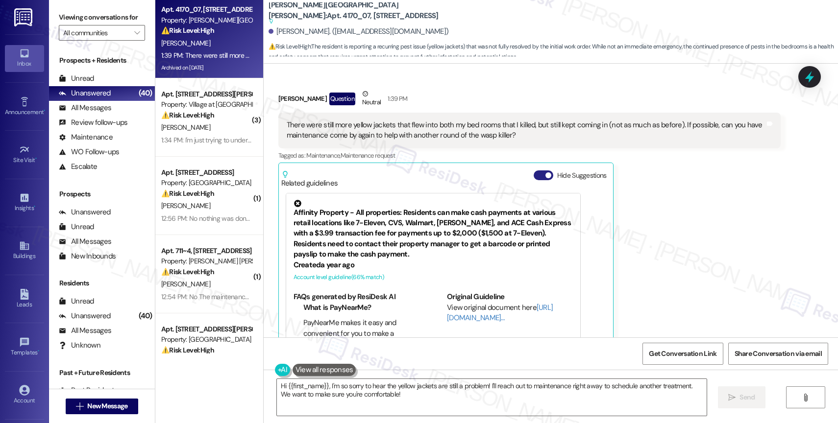
click at [536, 170] on button "Hide Suggestions" at bounding box center [543, 175] width 20 height 10
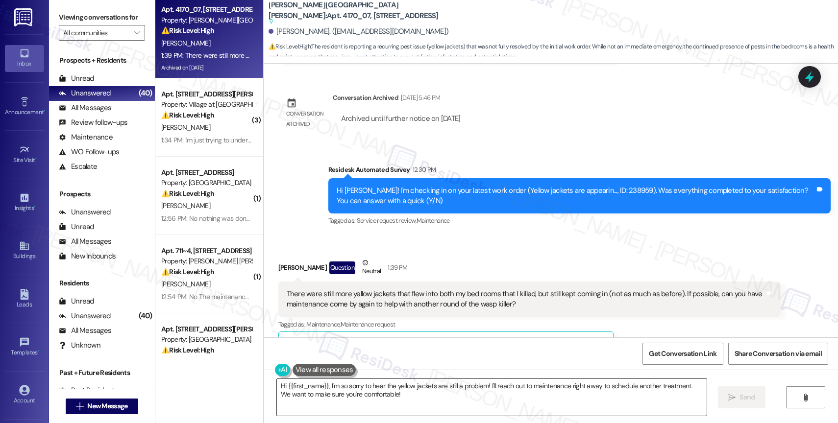
click at [410, 405] on textarea "Hi {{first_name}}, I'm so sorry to hear the yellow jackets are still a problem!…" at bounding box center [492, 397] width 430 height 37
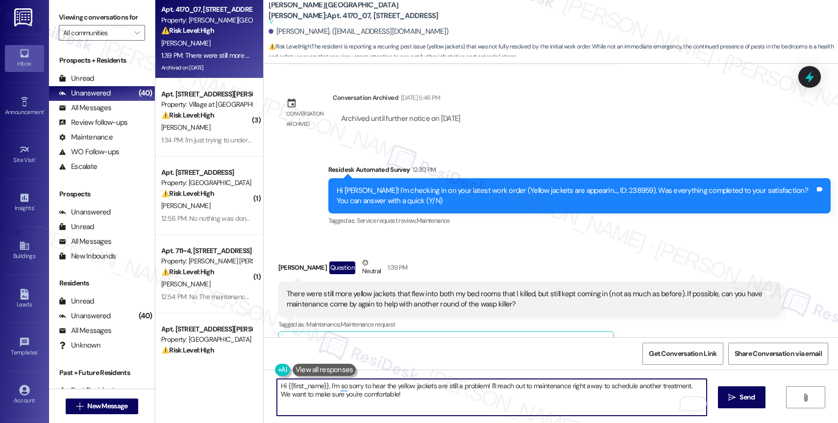
drag, startPoint x: 483, startPoint y: 385, endPoint x: 503, endPoint y: 404, distance: 28.1
click at [503, 404] on textarea "Hi {{first_name}}, I'm so sorry to hear the yellow jackets are still a problem!…" at bounding box center [492, 397] width 430 height 37
click at [469, 396] on textarea "Hi {{first_name}}, I'm sorry to hear the yellow jackets are still a problem. Su…" at bounding box center [492, 397] width 430 height 37
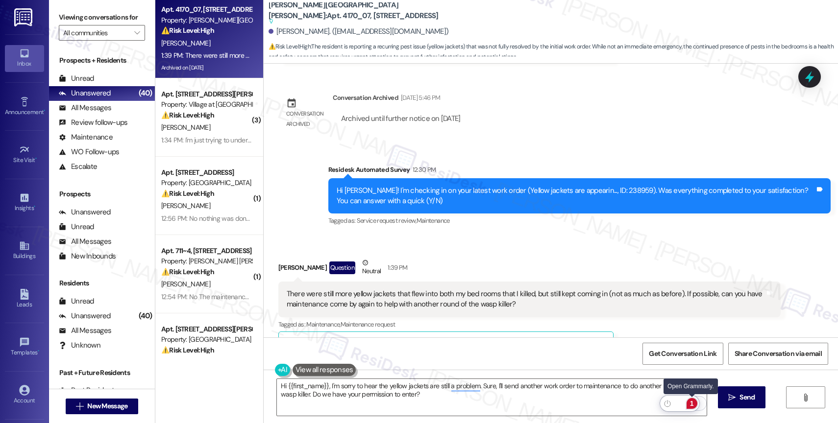
click at [693, 401] on div "1" at bounding box center [691, 403] width 11 height 11
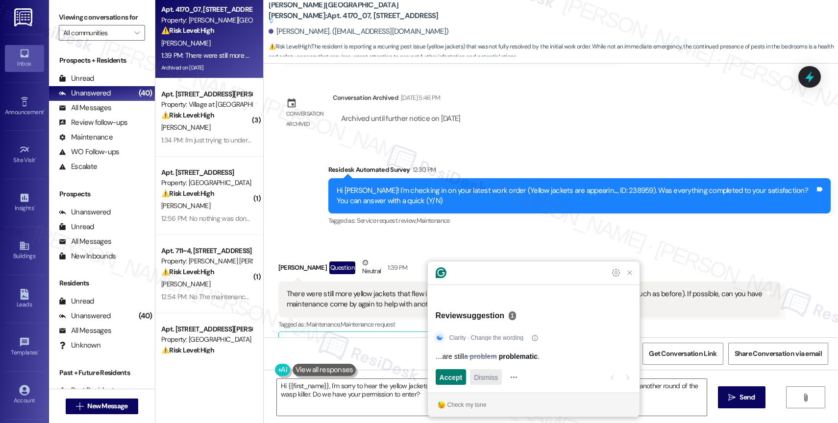
click at [483, 381] on span "Dismiss" at bounding box center [486, 377] width 24 height 10
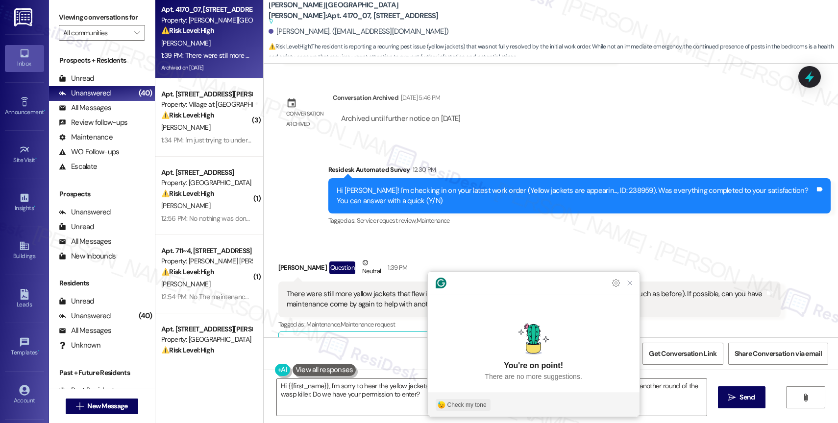
click at [466, 405] on div "Check my tone" at bounding box center [466, 405] width 39 height 9
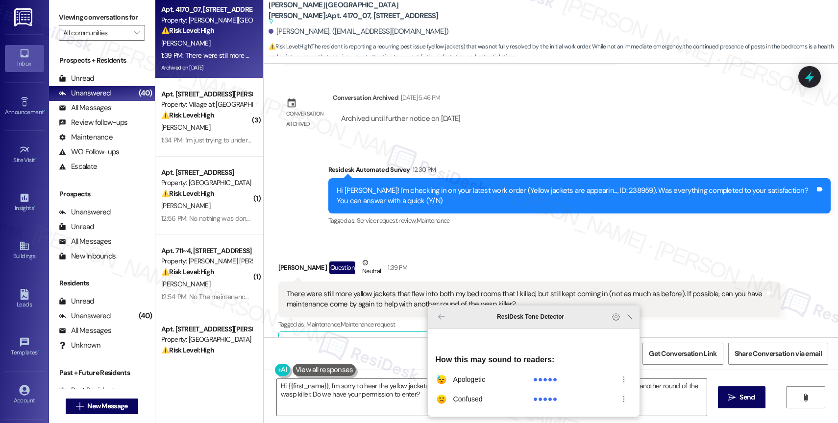
click at [631, 321] on icon "Close Grammarly Assistant" at bounding box center [630, 317] width 8 height 8
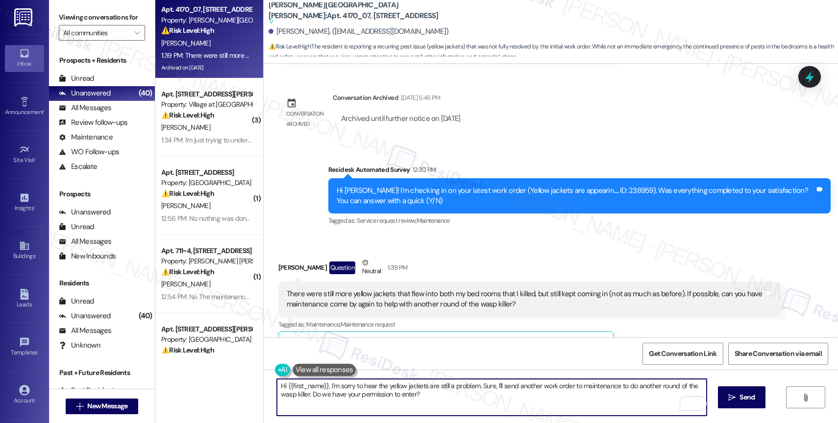
click at [279, 386] on textarea "Hi {{first_name}}, I'm sorry to hear the yellow jackets are still a problem. Su…" at bounding box center [492, 397] width 430 height 37
click at [430, 403] on textarea "{{first_name}}, I'm sorry to hear the yellow jackets are still a problem. Sure,…" at bounding box center [492, 397] width 430 height 37
type textarea "{{first_name}}, I'm sorry to hear the yellow jackets are still a problem. Sure,…"
click at [746, 397] on span "Send" at bounding box center [746, 397] width 15 height 10
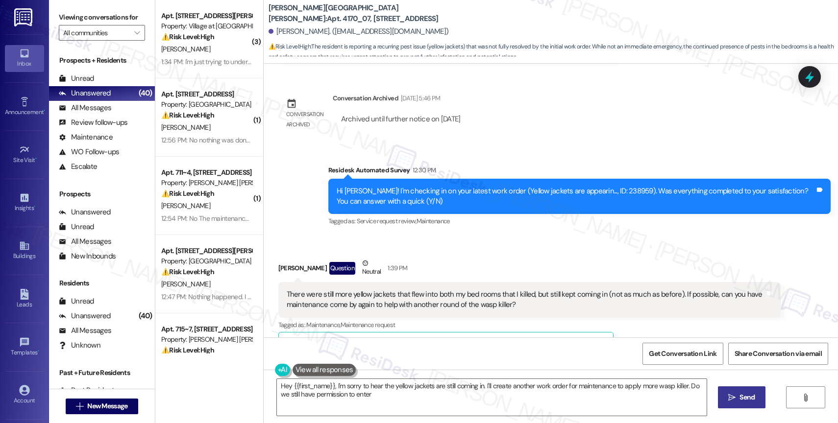
type textarea "Hey {{first_name}}, I'm sorry to hear the yellow jackets are still coming in. I…"
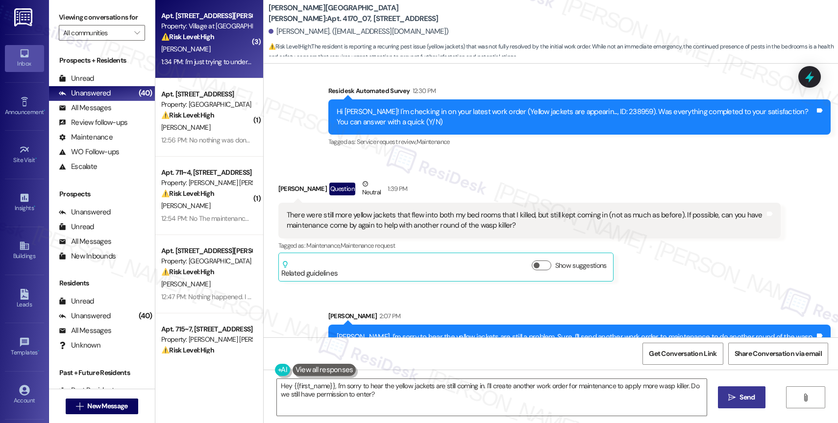
click at [210, 50] on div "[PERSON_NAME]" at bounding box center [206, 49] width 93 height 12
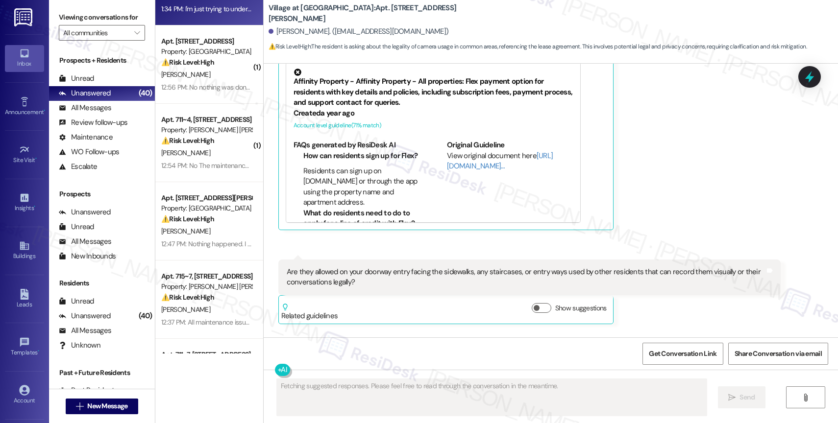
scroll to position [0, 0]
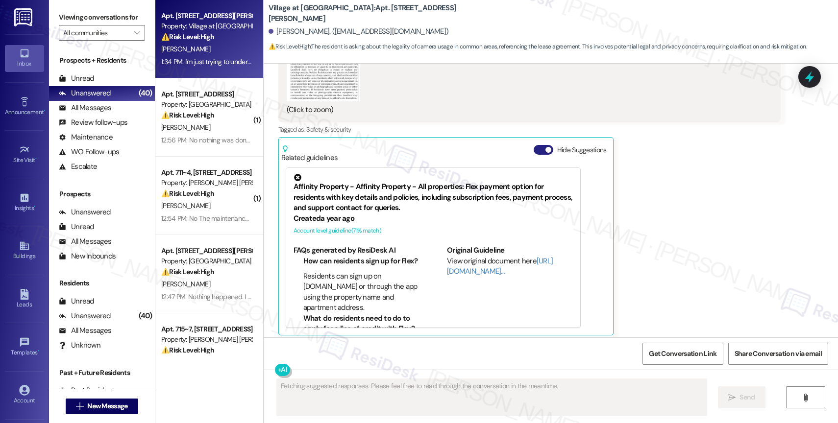
click at [534, 145] on button "Hide Suggestions" at bounding box center [543, 150] width 20 height 10
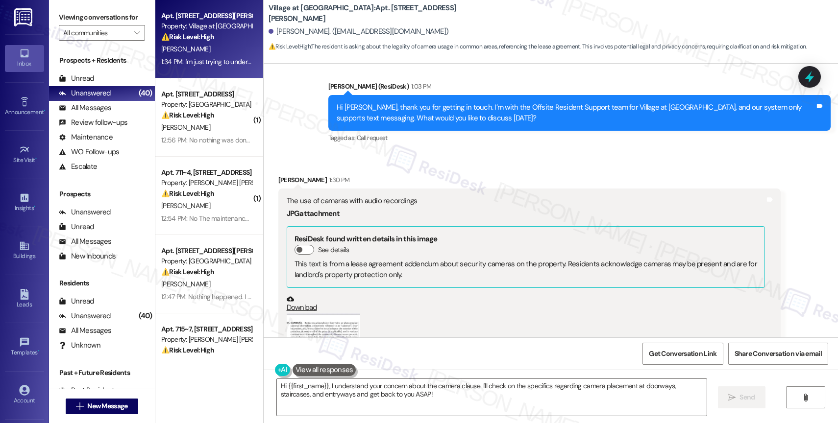
scroll to position [12550, 0]
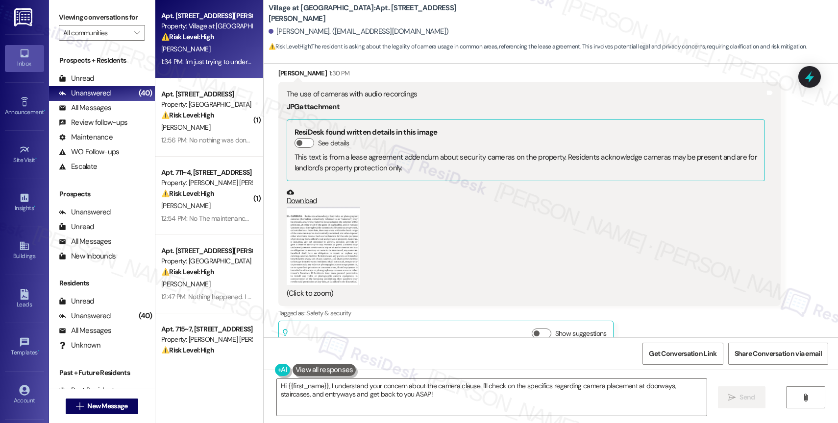
click at [322, 207] on button "Zoom image" at bounding box center [323, 246] width 73 height 79
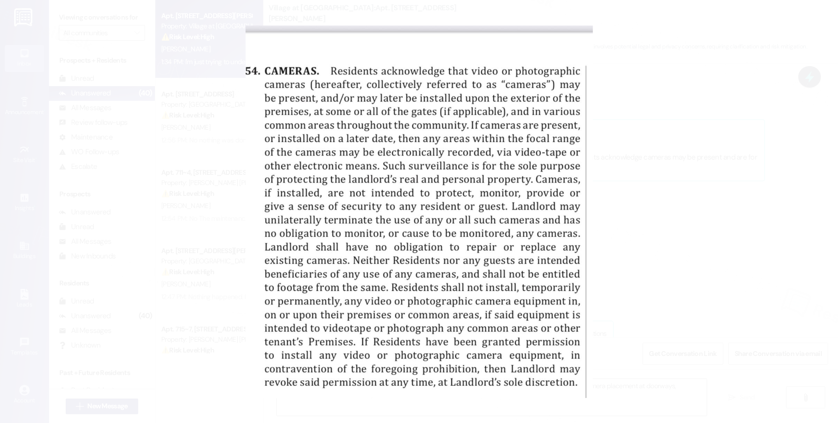
click at [404, 149] on button "Unzoom image" at bounding box center [419, 211] width 838 height 423
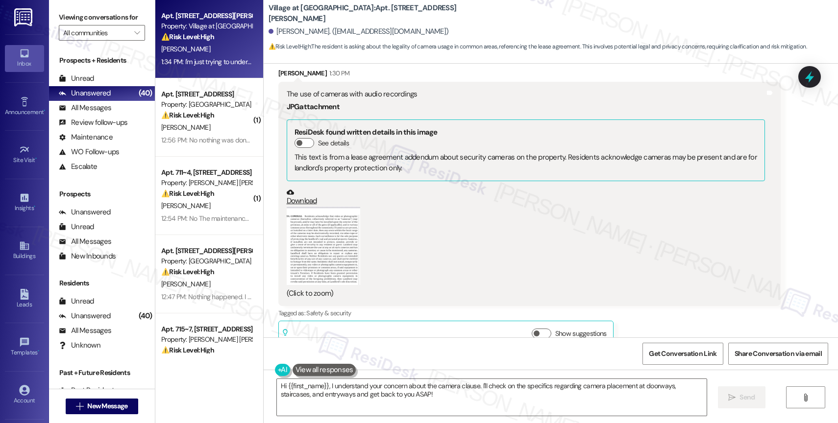
click at [303, 207] on button "Zoom image" at bounding box center [323, 246] width 73 height 79
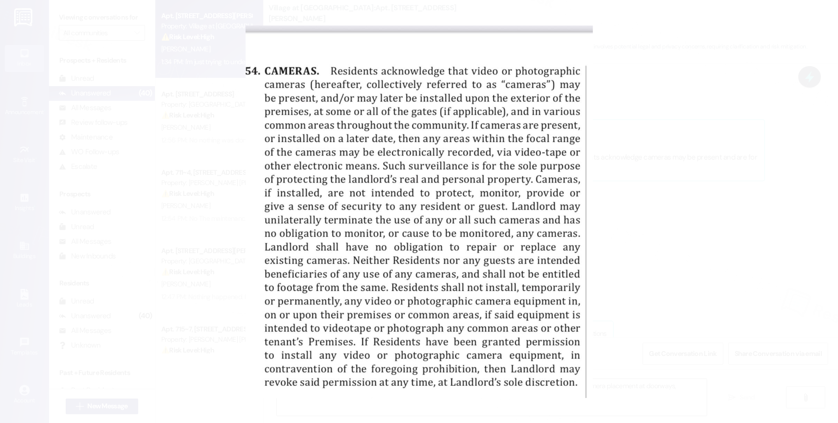
click at [386, 151] on button "Unzoom image" at bounding box center [419, 211] width 838 height 423
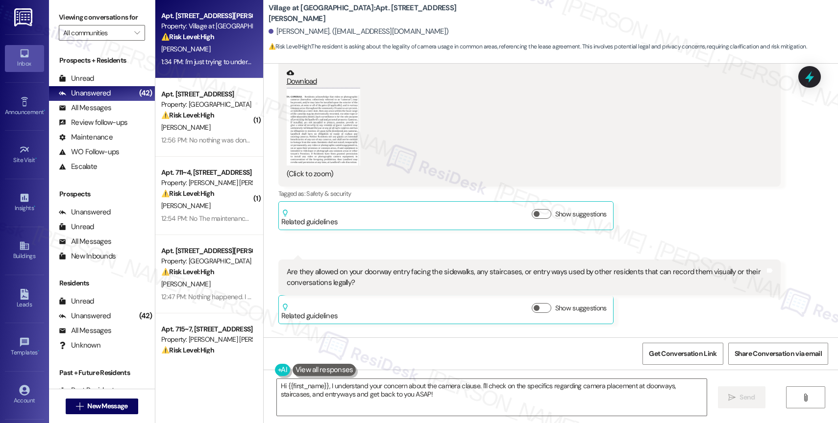
scroll to position [12530, 0]
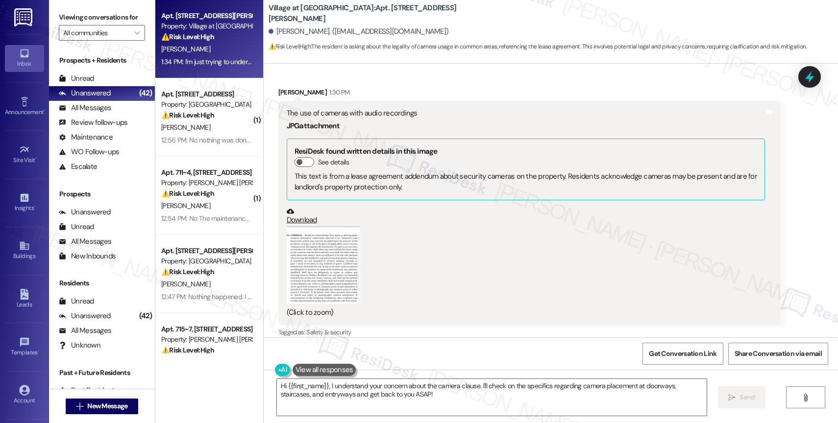
click at [327, 226] on button "Zoom image" at bounding box center [323, 265] width 73 height 79
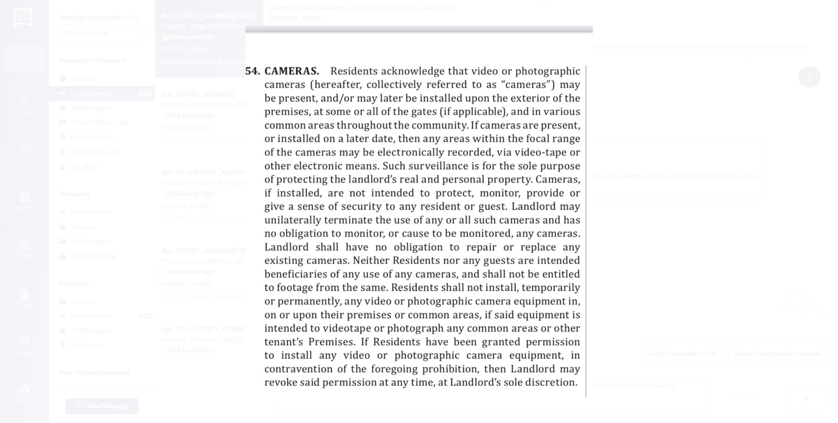
click at [509, 326] on button "Unzoom image" at bounding box center [419, 211] width 838 height 423
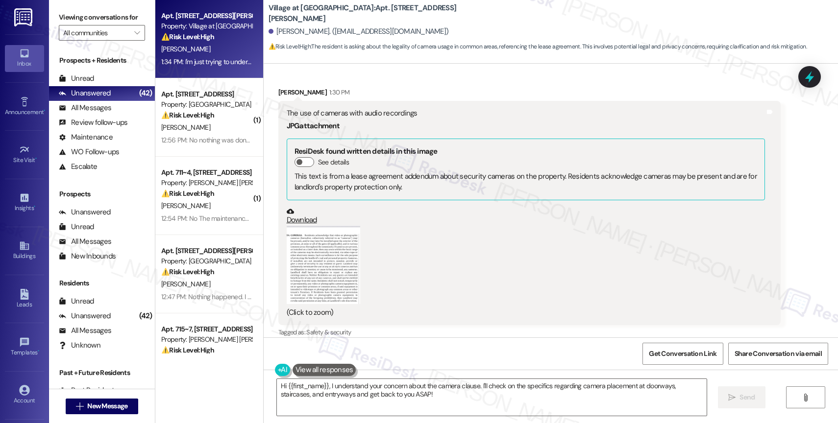
click at [336, 226] on button "Zoom image" at bounding box center [323, 265] width 73 height 79
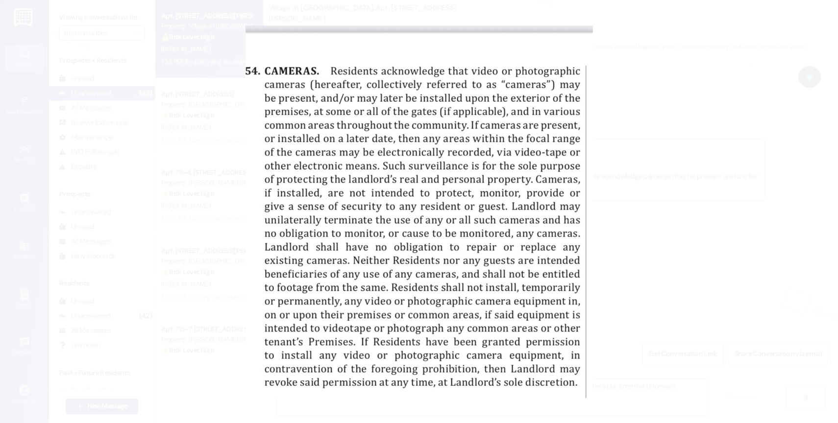
click at [520, 251] on button "Unzoom image" at bounding box center [419, 211] width 838 height 423
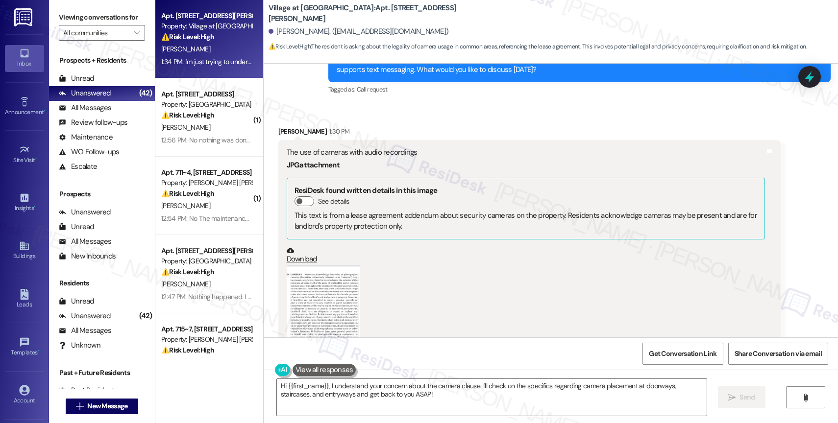
scroll to position [12477, 0]
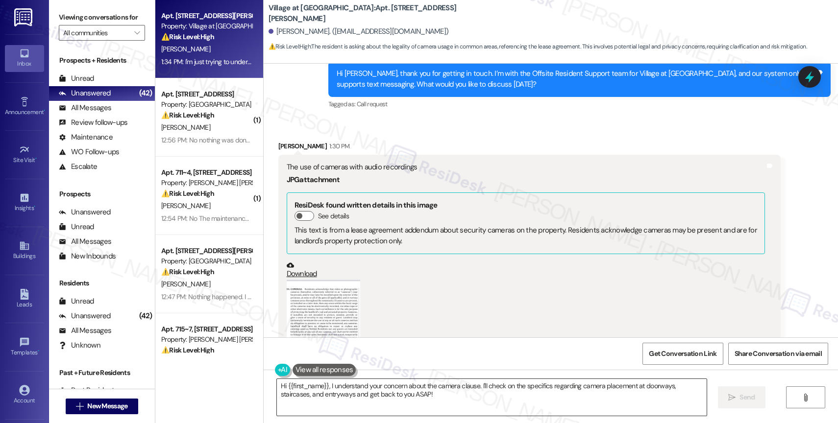
click at [350, 393] on textarea "Hi {{first_name}}, I understand your concern about the camera clause. I'll chec…" at bounding box center [492, 397] width 430 height 37
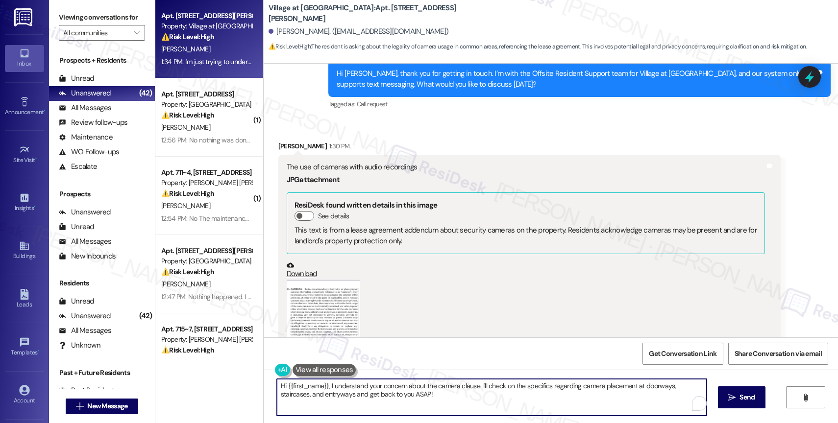
click at [350, 393] on textarea "Hi {{first_name}}, I understand your concern about the camera clause. I'll chec…" at bounding box center [492, 397] width 430 height 37
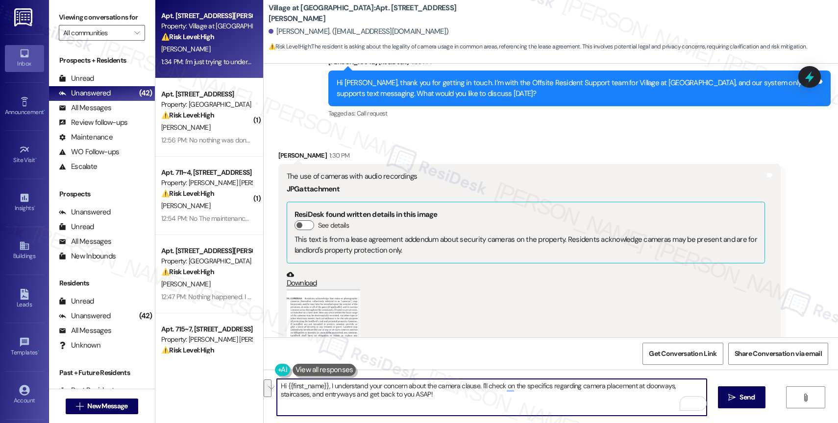
scroll to position [12455, 0]
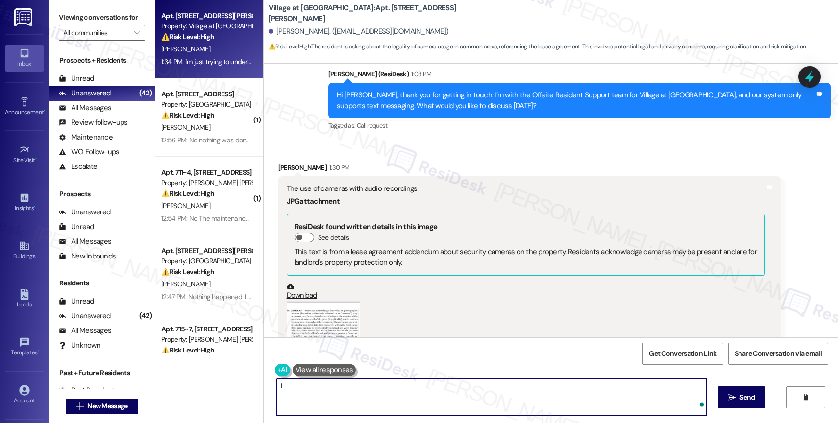
type textarea "I"
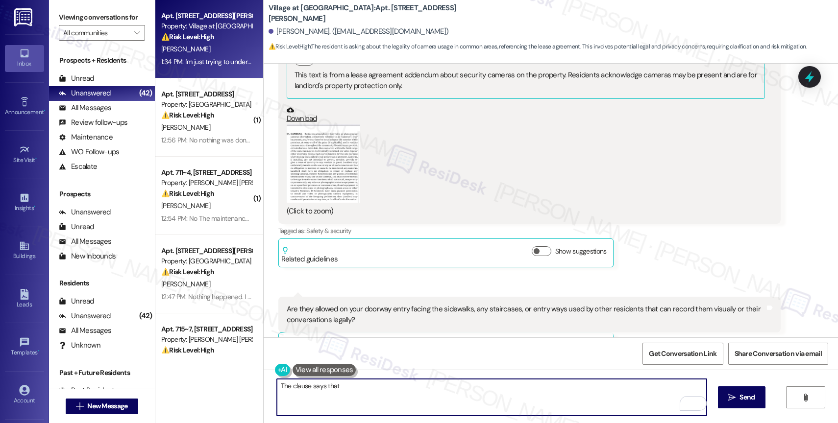
scroll to position [12525, 0]
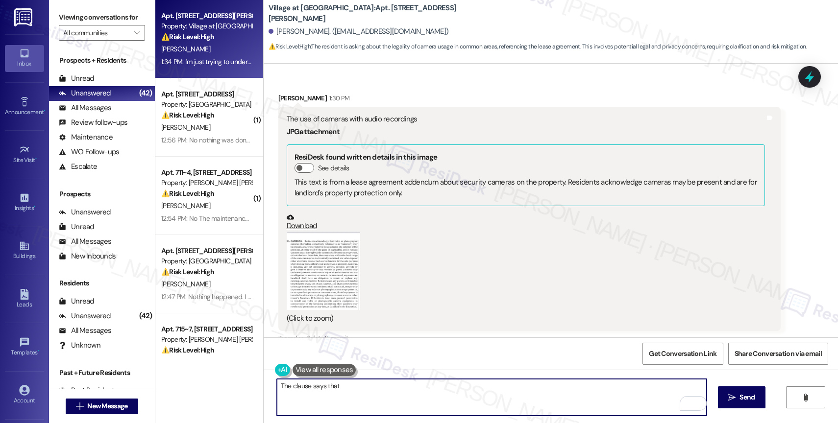
click at [326, 237] on button "Zoom image" at bounding box center [323, 271] width 73 height 79
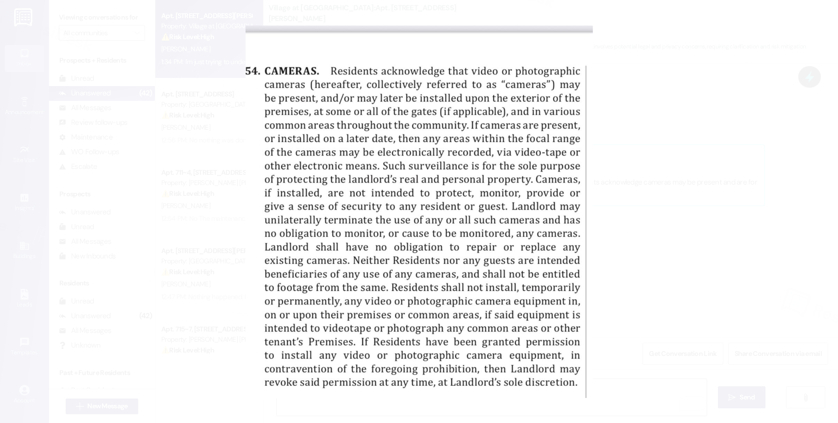
click at [496, 284] on button "Unzoom image" at bounding box center [419, 211] width 838 height 423
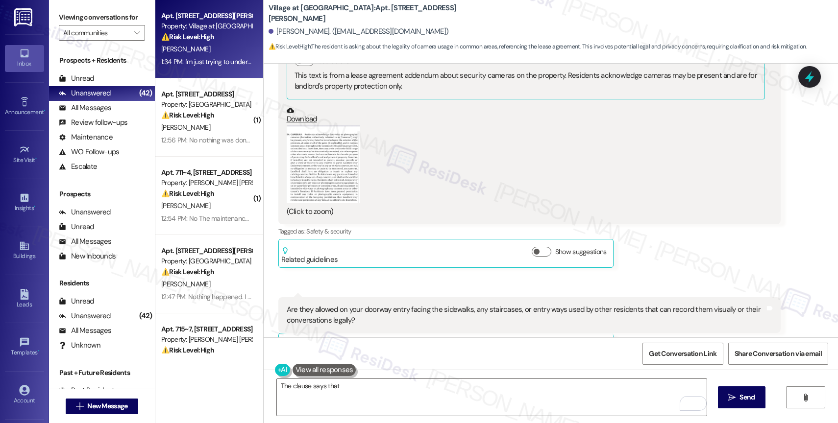
scroll to position [12631, 0]
click at [300, 125] on button "Zoom image" at bounding box center [323, 164] width 73 height 79
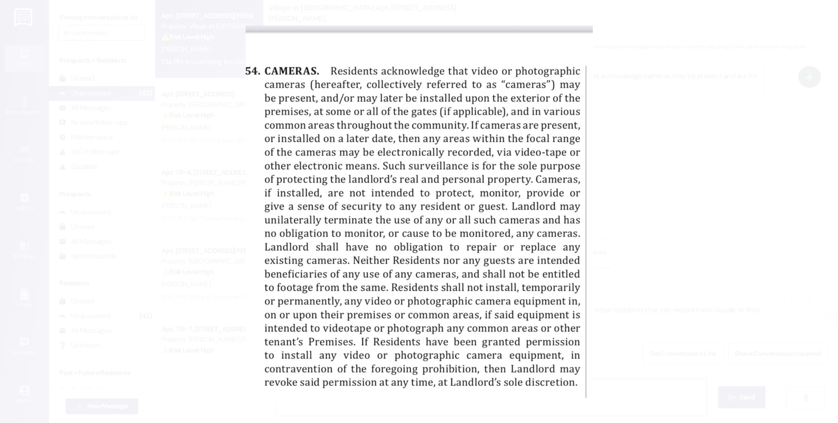
click at [437, 246] on button "Unzoom image" at bounding box center [419, 211] width 838 height 423
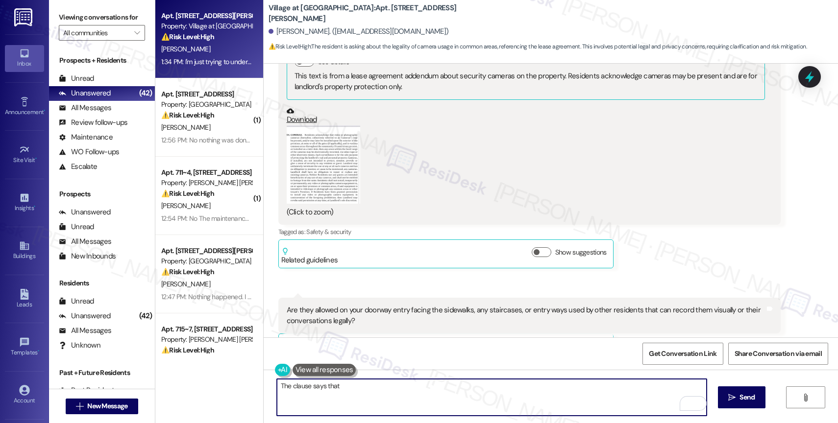
click at [351, 389] on textarea "The clause says that" at bounding box center [492, 397] width 430 height 37
click at [331, 125] on button "Zoom image" at bounding box center [323, 164] width 73 height 79
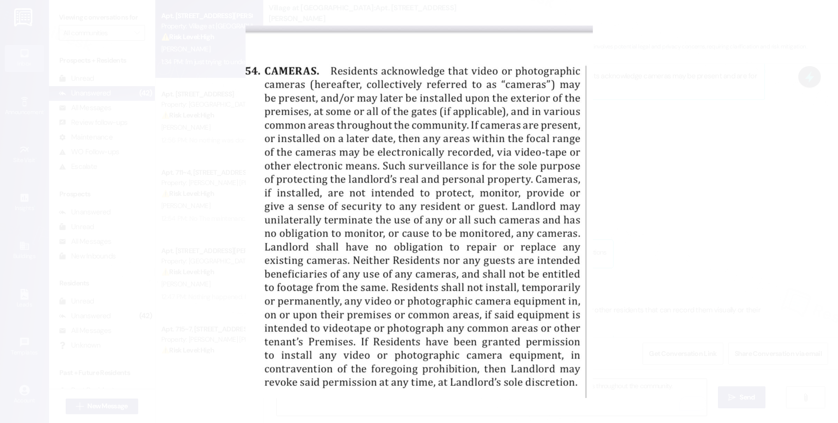
click at [465, 186] on button "Unzoom image" at bounding box center [419, 211] width 838 height 423
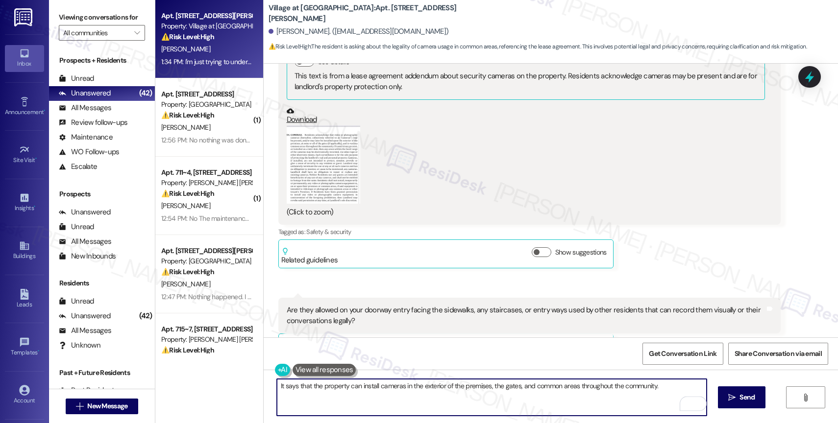
click at [667, 389] on textarea "It says that the property can install cameras in the exterior of the premises, …" at bounding box center [492, 397] width 430 height 37
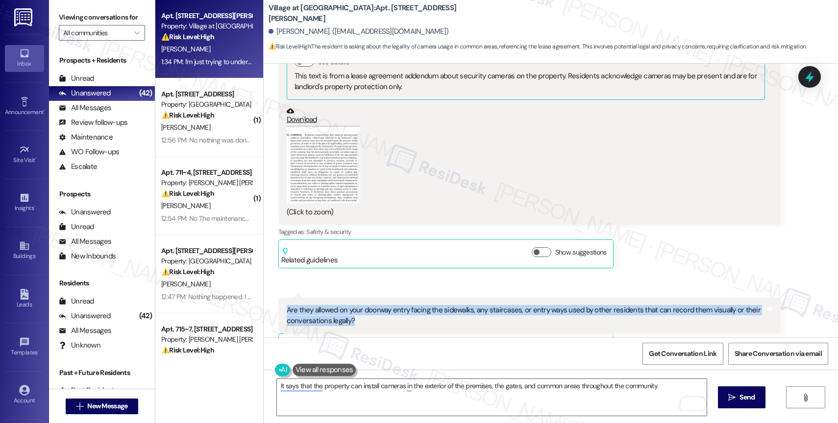
drag, startPoint x: 317, startPoint y: 251, endPoint x: 272, endPoint y: 242, distance: 45.4
click at [278, 298] on div "Are they allowed on your doorway entry facing the sidewalks, any staircases, or…" at bounding box center [529, 316] width 502 height 36
copy div "Are they allowed on your doorway entry facing the sidewalks, any staircases, or…"
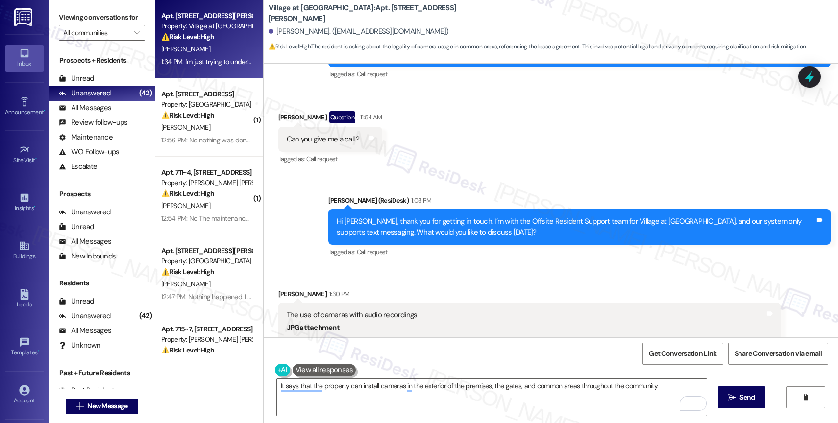
scroll to position [12532, 0]
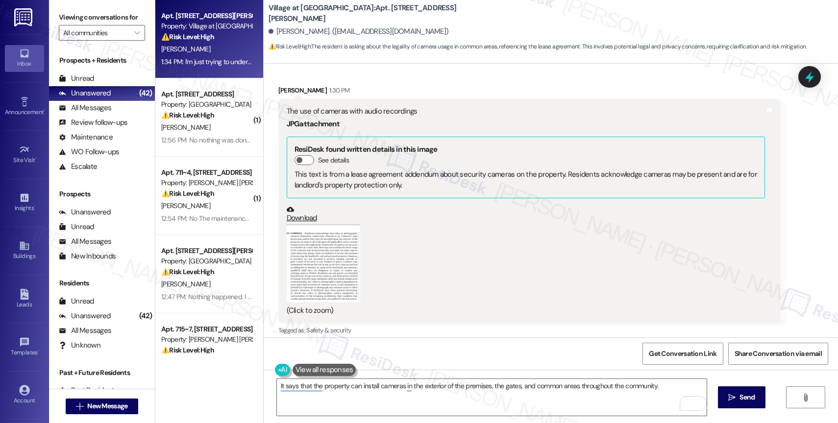
click at [303, 206] on link "Download" at bounding box center [526, 214] width 478 height 17
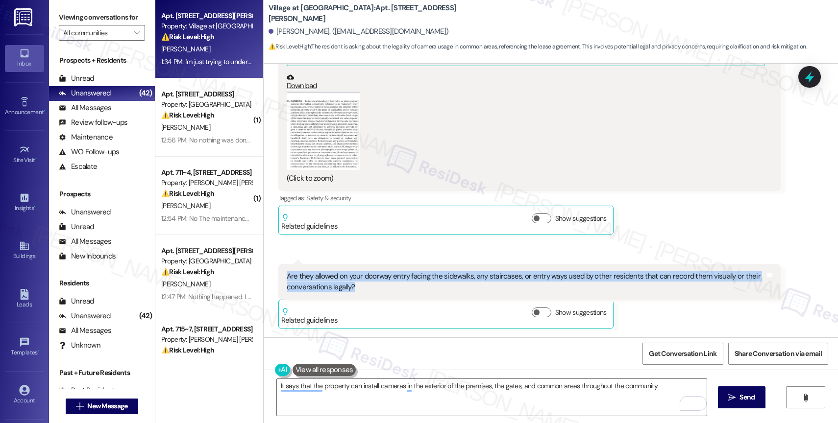
scroll to position [12669, 0]
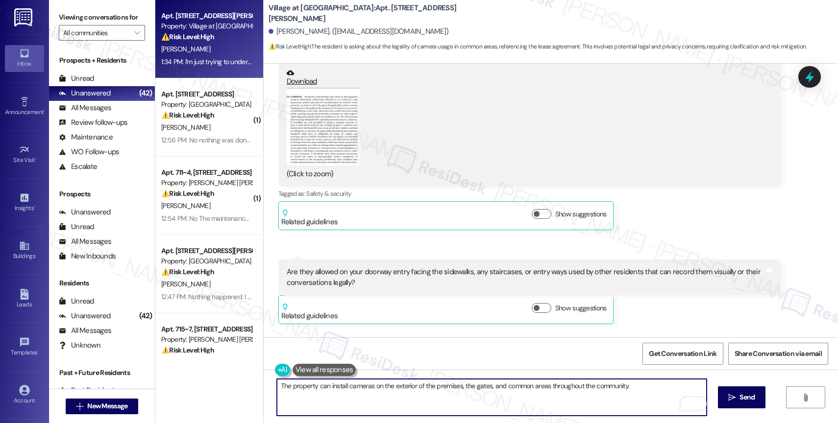
type textarea "It says that the property can install cameras in the exterior of the premises, …"
click at [381, 384] on textarea "It says that the property can install cameras in the exterior of the premises, …" at bounding box center [492, 397] width 430 height 37
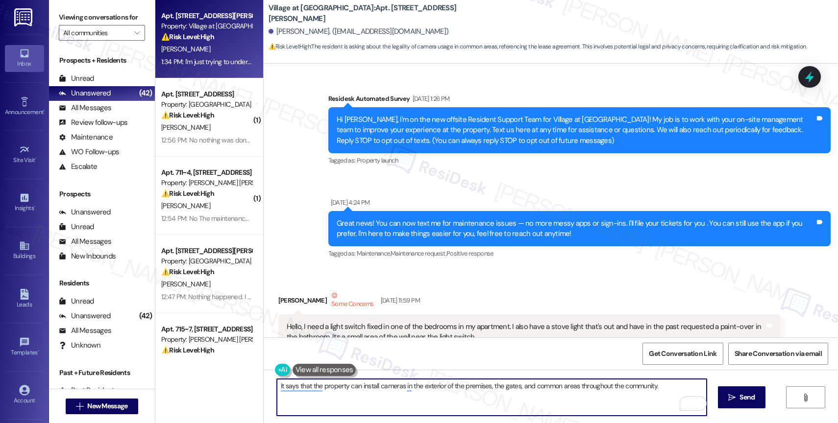
scroll to position [12669, 0]
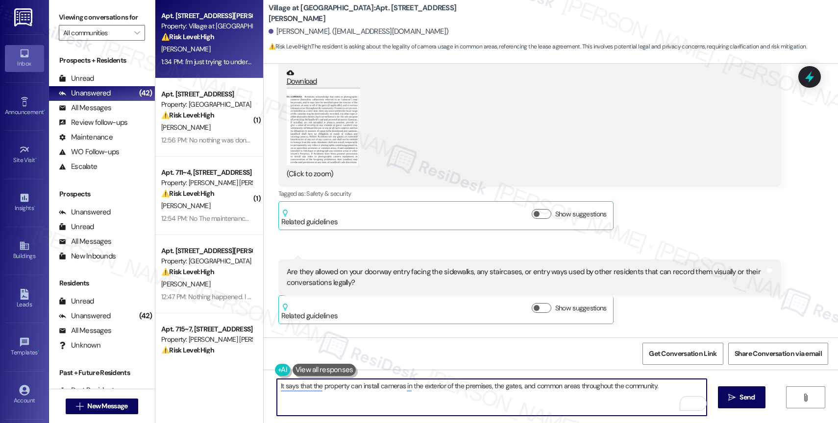
click at [342, 387] on textarea "It says that the property can install cameras in the exterior of the premises, …" at bounding box center [492, 397] width 430 height 37
paste textarea "According to the lease, residents aren’t allowed to install cameras that record…"
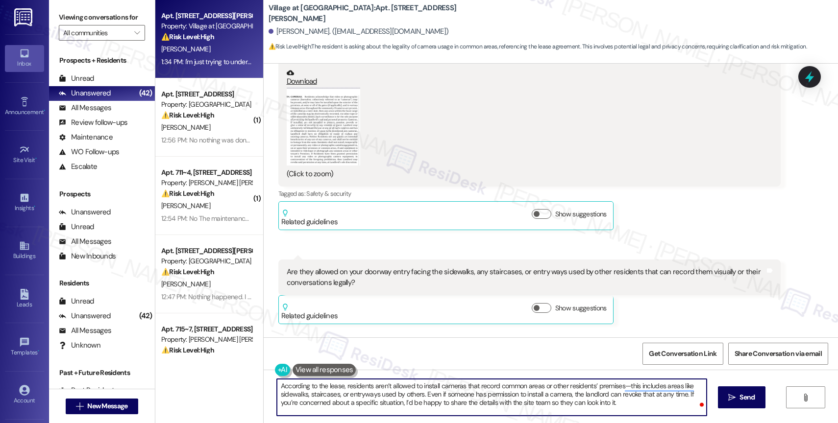
type textarea "According to the lease, residents aren’t allowed to install cameras that record…"
click at [735, 402] on span " Send" at bounding box center [741, 397] width 31 height 10
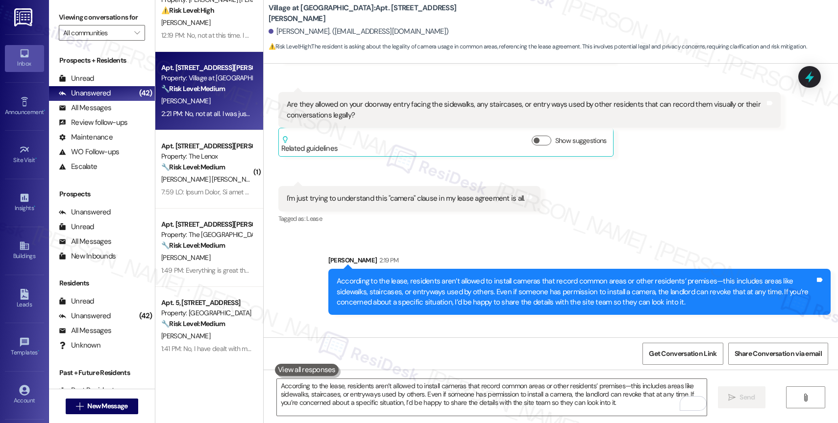
scroll to position [12837, 0]
click at [344, 393] on textarea "According to the lease, residents aren’t allowed to install cameras that record…" at bounding box center [492, 397] width 430 height 37
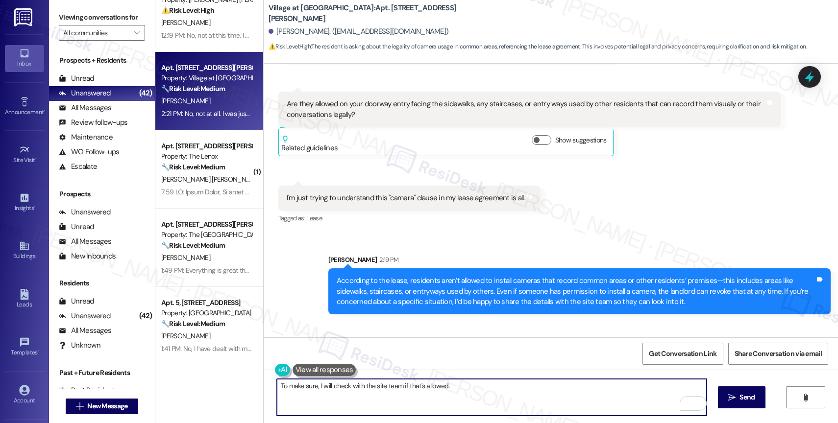
click at [277, 386] on textarea "To make sure, I will check with the site team if that's allowed." at bounding box center [492, 397] width 430 height 37
click at [477, 389] on textarea "I see. To make sure, I will check with the site team if that's allowed." at bounding box center [492, 397] width 430 height 37
drag, startPoint x: 413, startPoint y: 384, endPoint x: 489, endPoint y: 387, distance: 76.5
click at [489, 387] on textarea "I see. To make sure, I will check with the site team if that's allowed." at bounding box center [492, 397] width 430 height 37
click at [503, 390] on textarea "I see. To make sure, I will check with the site team if that's allowed." at bounding box center [492, 397] width 430 height 37
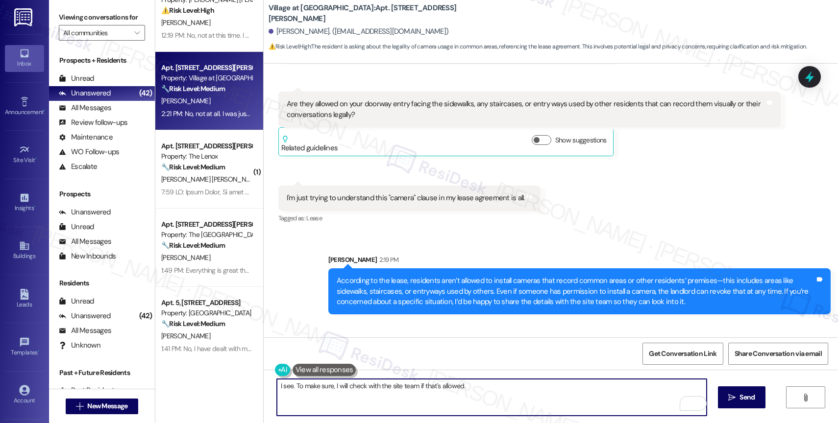
drag, startPoint x: 421, startPoint y: 386, endPoint x: 534, endPoint y: 395, distance: 113.5
click at [530, 395] on textarea "I see. To make sure, I will check with the site team if that's allowed." at bounding box center [492, 397] width 430 height 37
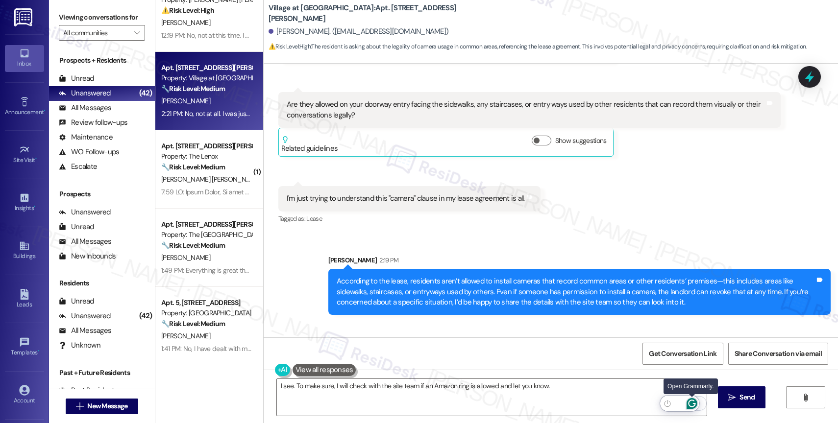
click at [690, 402] on icon "Open Grammarly. 0 Suggestions." at bounding box center [691, 403] width 11 height 11
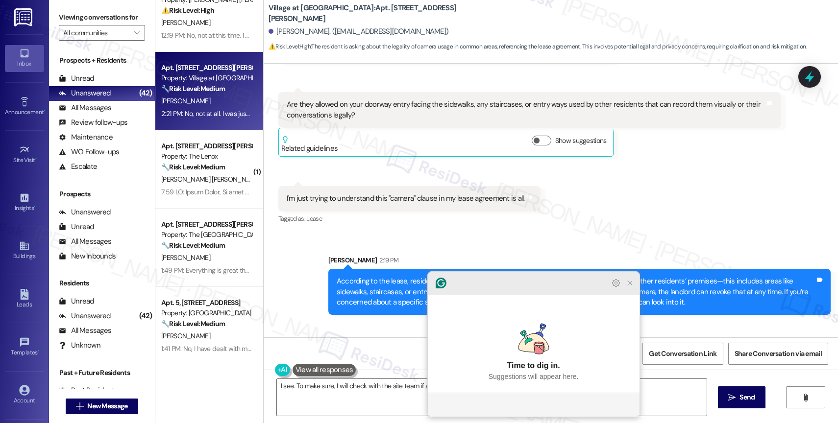
click at [627, 287] on icon "Close Grammarly Assistant" at bounding box center [630, 283] width 8 height 8
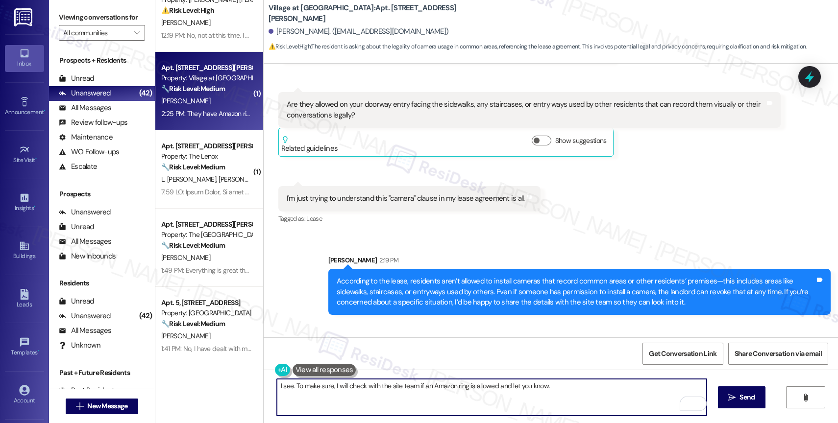
scroll to position [12916, 0]
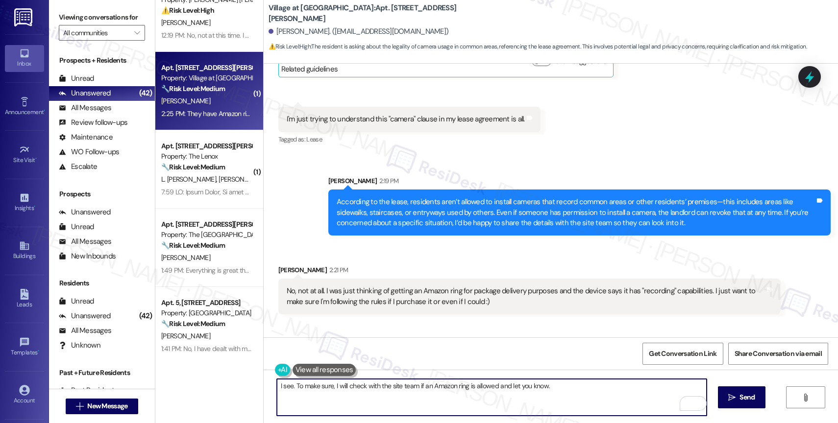
click at [393, 386] on textarea "I see. To make sure, I will check with the site team if an Amazon ring is allow…" at bounding box center [492, 397] width 430 height 37
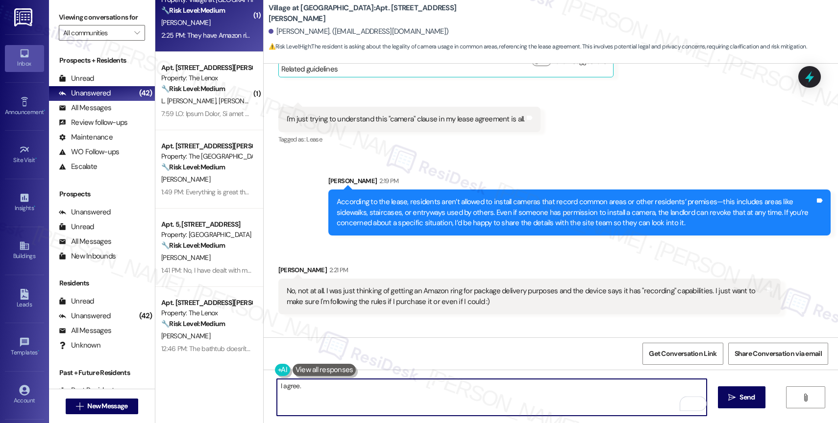
click at [320, 392] on textarea "I agree." at bounding box center [492, 397] width 430 height 37
click at [312, 386] on textarea "I agree. Pl" at bounding box center [492, 397] width 430 height 37
click at [553, 388] on textarea "I agree with that. Please get in touch with the office to get approval before y…" at bounding box center [492, 397] width 430 height 37
click at [495, 384] on textarea "I agree with that. Please get in touch with the office to get approval before y…" at bounding box center [492, 397] width 430 height 37
drag, startPoint x: 521, startPoint y: 388, endPoint x: 544, endPoint y: 384, distance: 23.9
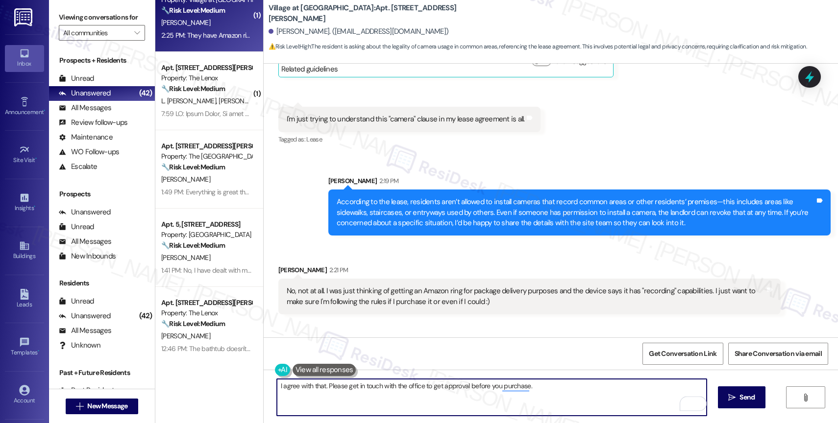
click at [521, 388] on textarea "I agree with that. Please get in touch with the office to get approval before y…" at bounding box center [492, 397] width 430 height 37
click at [573, 386] on textarea "I agree with that. Please get in touch with the office to get approval before y…" at bounding box center [492, 397] width 430 height 37
type textarea "I agree with that. Please get in touch with the office to get approval before y…"
click at [748, 393] on span "Send" at bounding box center [746, 397] width 15 height 10
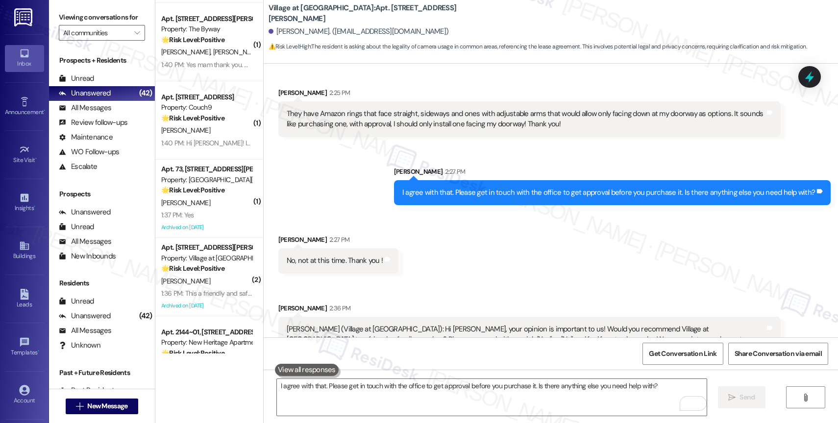
scroll to position [13184, 0]
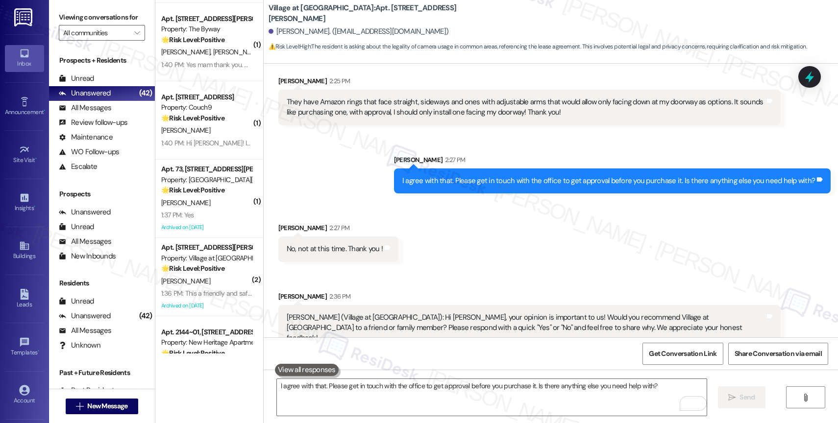
click at [413, 201] on div "Received via SMS Sabrina Schuldt 2:27 PM No, not at this time. Thank you ! Tags…" at bounding box center [551, 306] width 574 height 210
click at [134, 37] on icon "" at bounding box center [136, 33] width 5 height 8
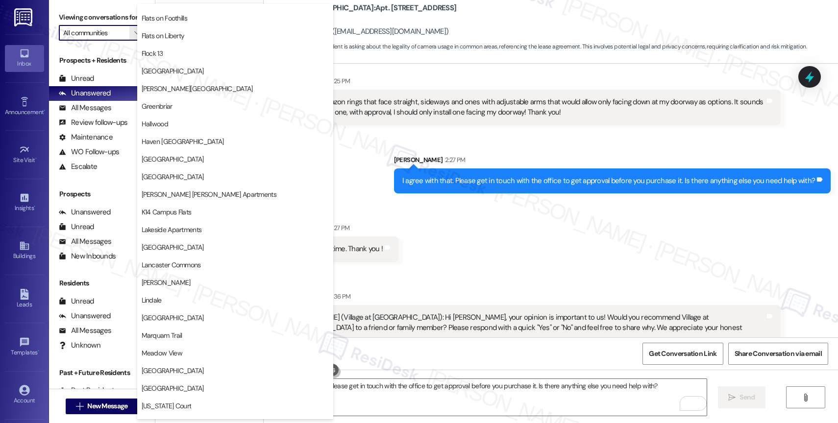
scroll to position [1807, 0]
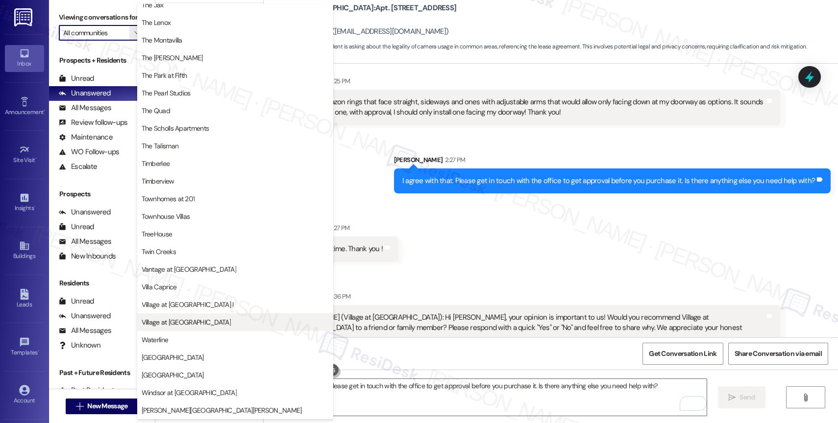
click at [174, 326] on span "Village at Sunrise" at bounding box center [186, 322] width 89 height 10
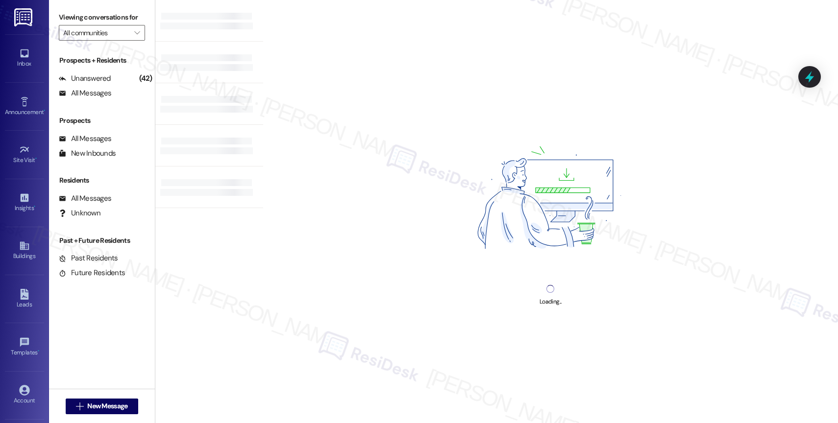
type input "Village at Sunrise"
